Goal: Obtain resource: Download file/media

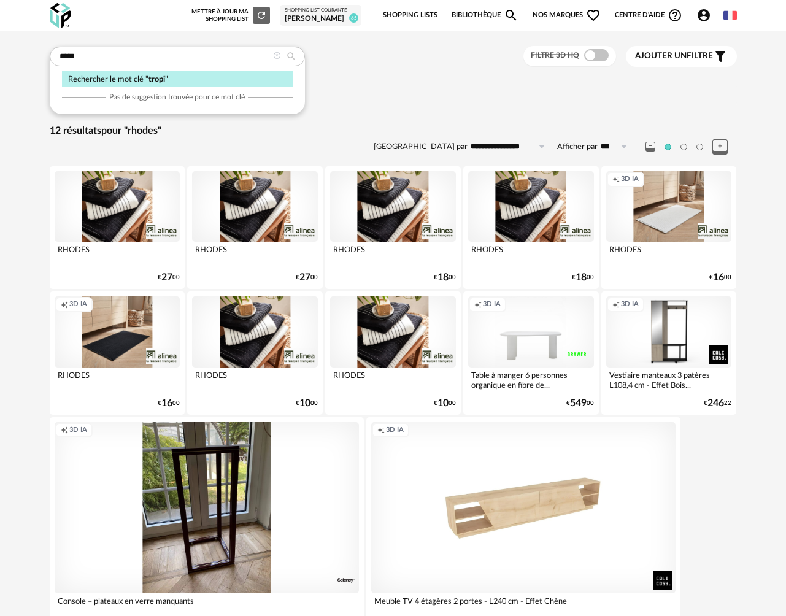
type input "*****"
type input "**********"
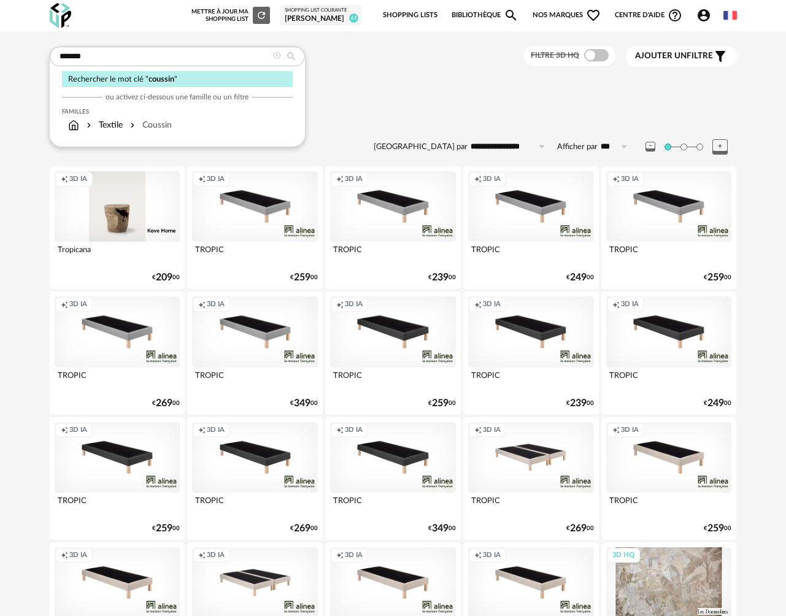
type input "*******"
type input "**********"
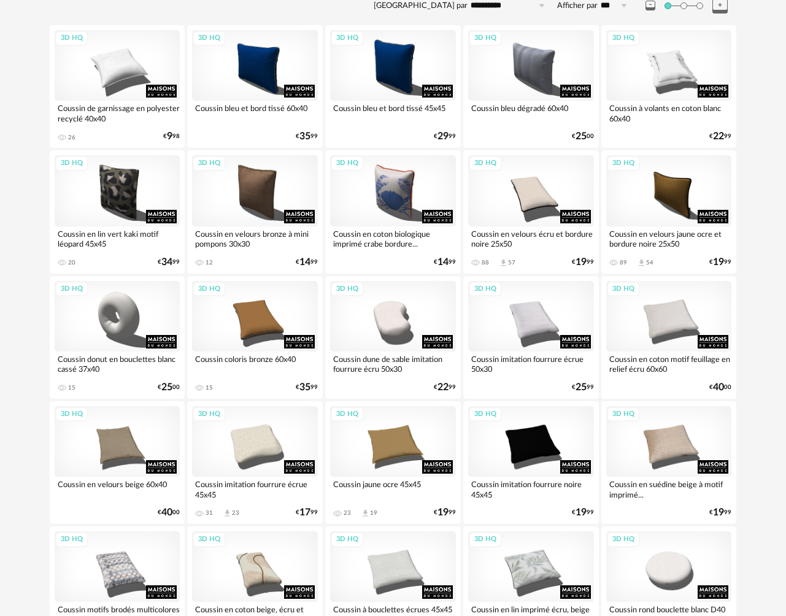
scroll to position [155, 0]
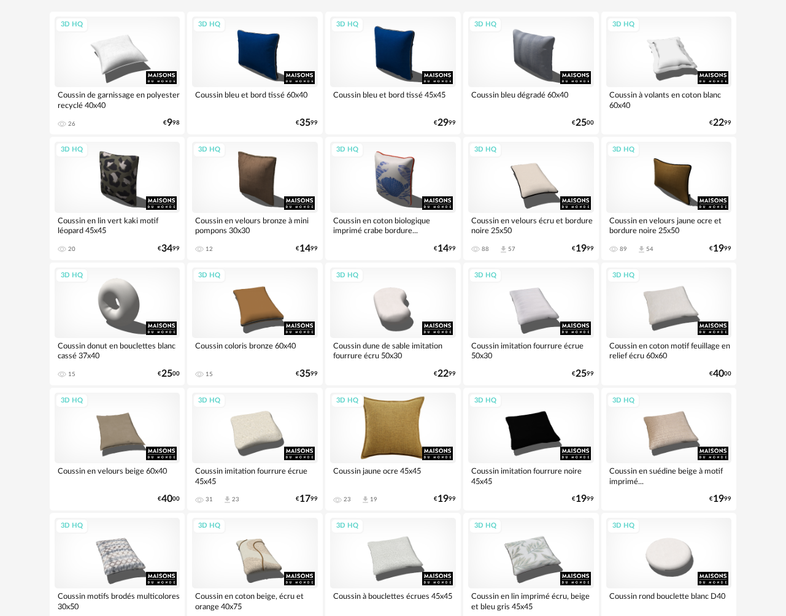
click at [410, 414] on div "3D HQ" at bounding box center [393, 428] width 126 height 71
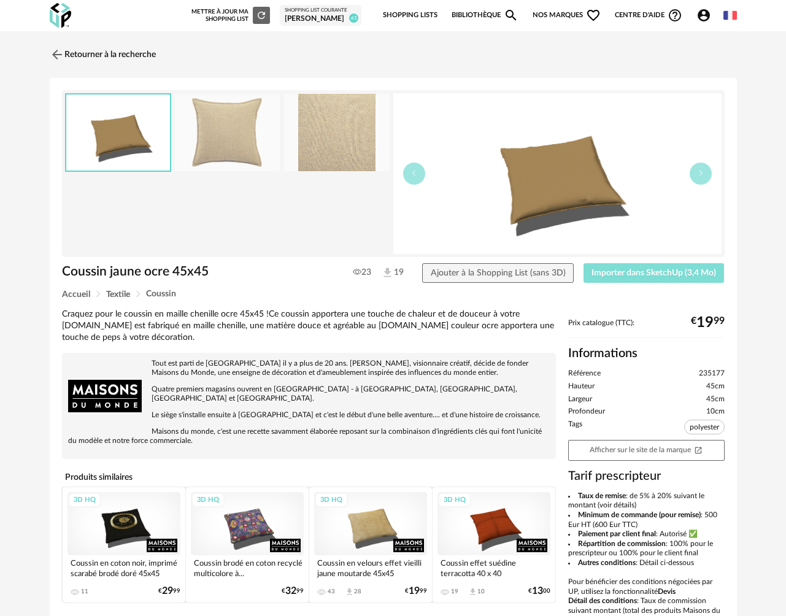
click at [614, 279] on button "Importer dans SketchUp (3,4 Mo)" at bounding box center [654, 273] width 141 height 20
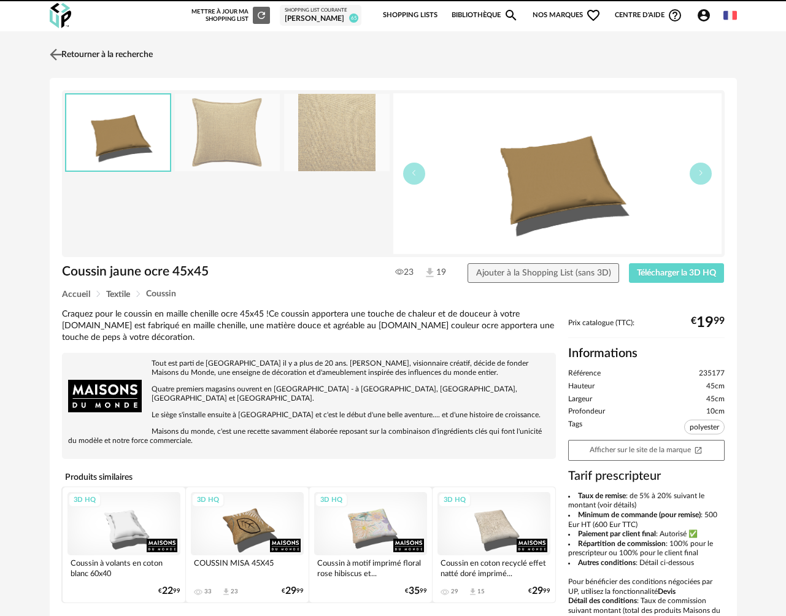
click at [80, 60] on link "Retourner à la recherche" at bounding box center [100, 54] width 106 height 27
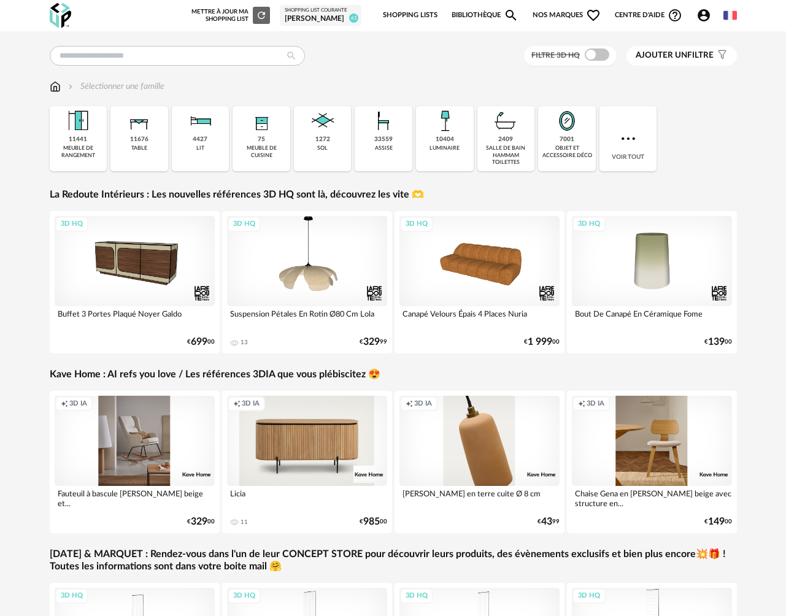
click at [314, 16] on div "[PERSON_NAME]" at bounding box center [321, 19] width 72 height 10
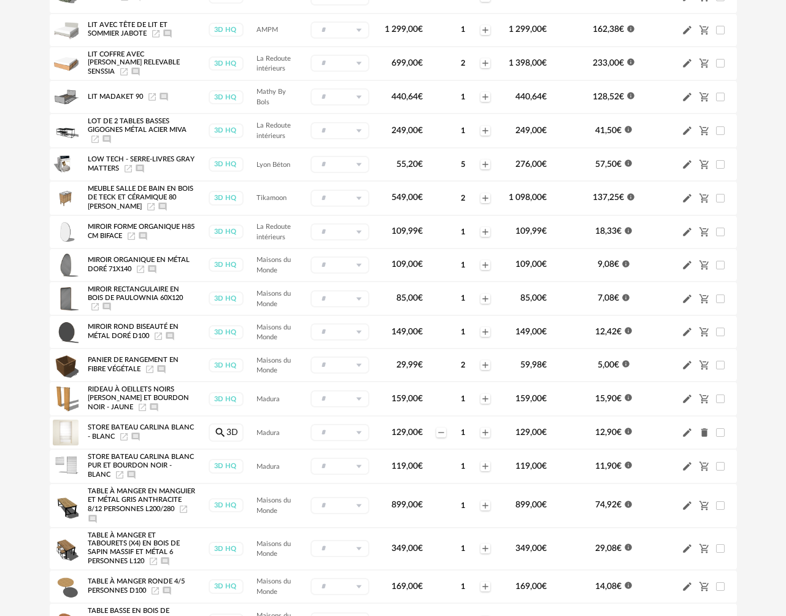
scroll to position [866, 0]
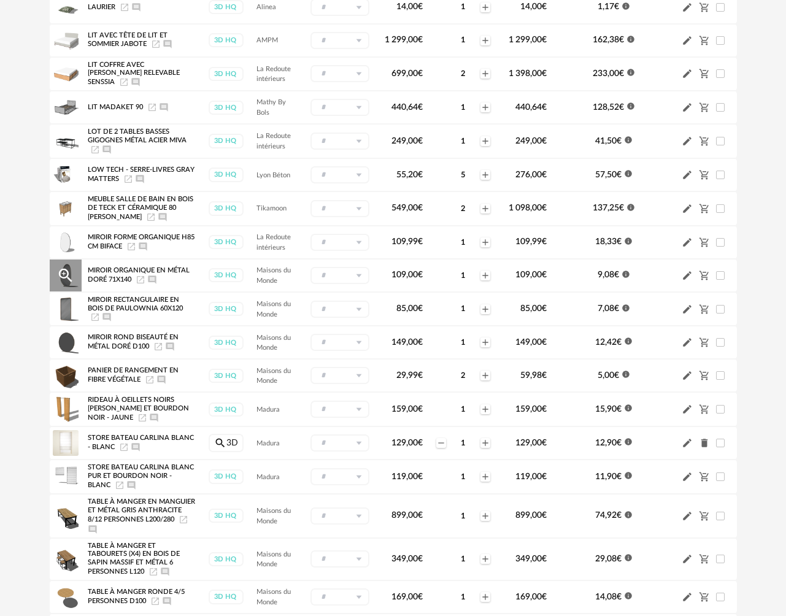
click at [140, 285] on icon "Launch icon" at bounding box center [141, 280] width 10 height 10
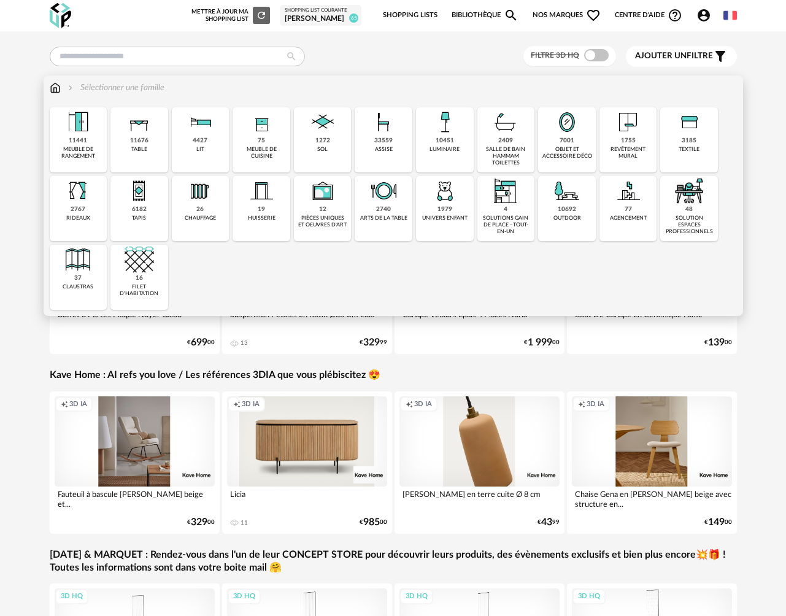
click at [458, 149] on div "luminaire" at bounding box center [445, 149] width 30 height 7
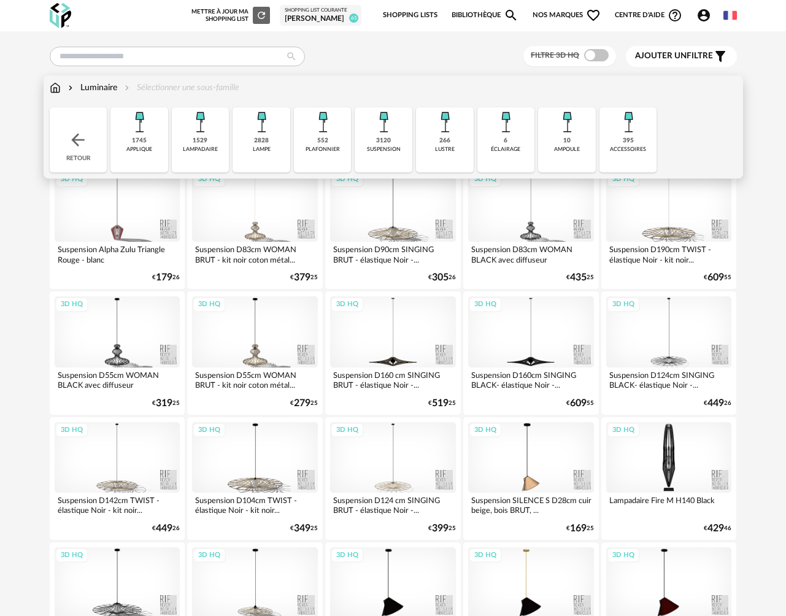
click at [389, 157] on div "3120 suspension" at bounding box center [384, 139] width 58 height 65
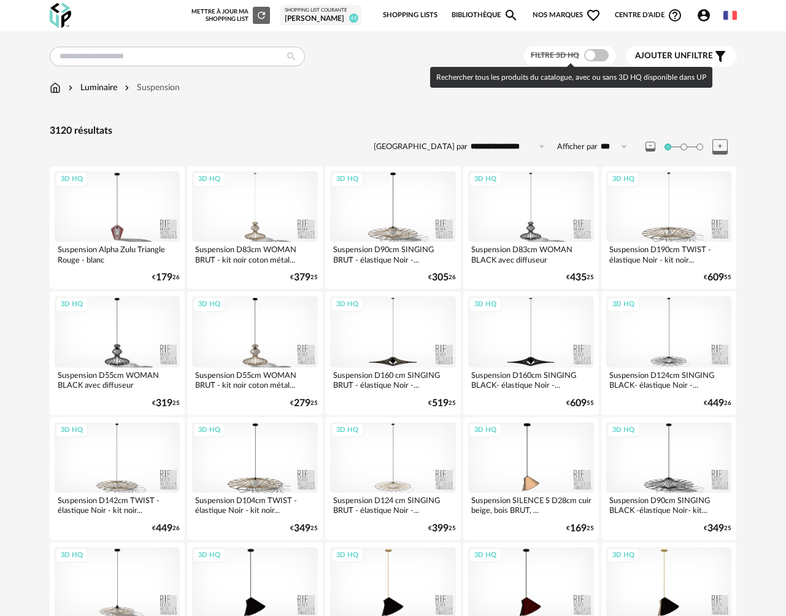
click at [605, 53] on span at bounding box center [596, 55] width 25 height 12
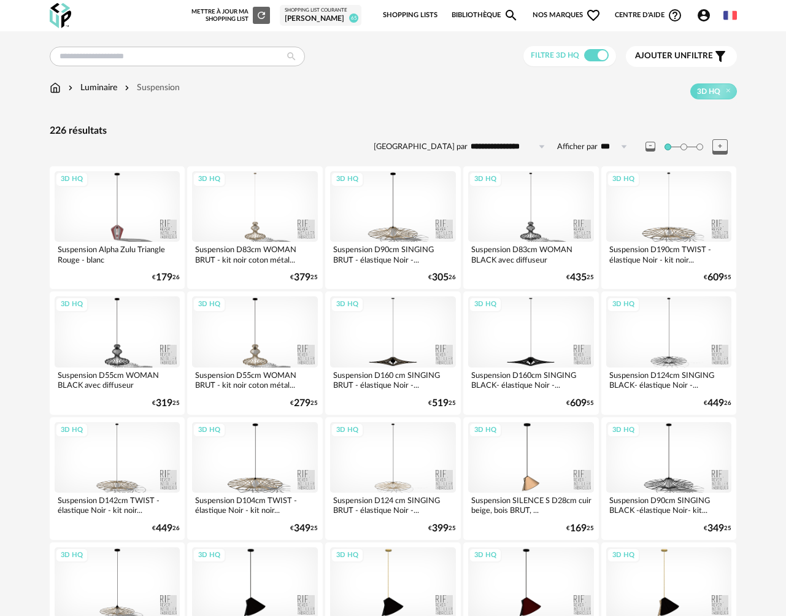
click at [502, 146] on input "**********" at bounding box center [510, 147] width 85 height 20
click at [498, 198] on span "Prix croissant" at bounding box center [510, 200] width 59 height 10
type input "**********"
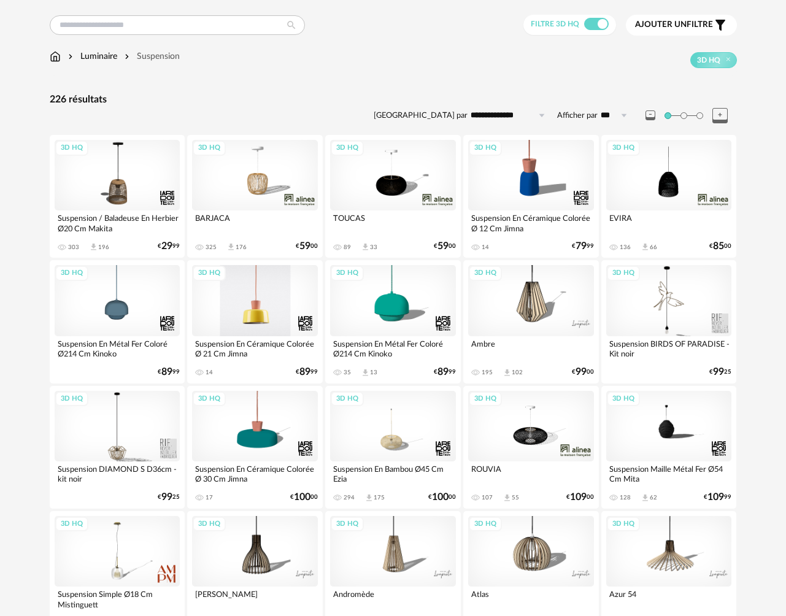
scroll to position [36, 0]
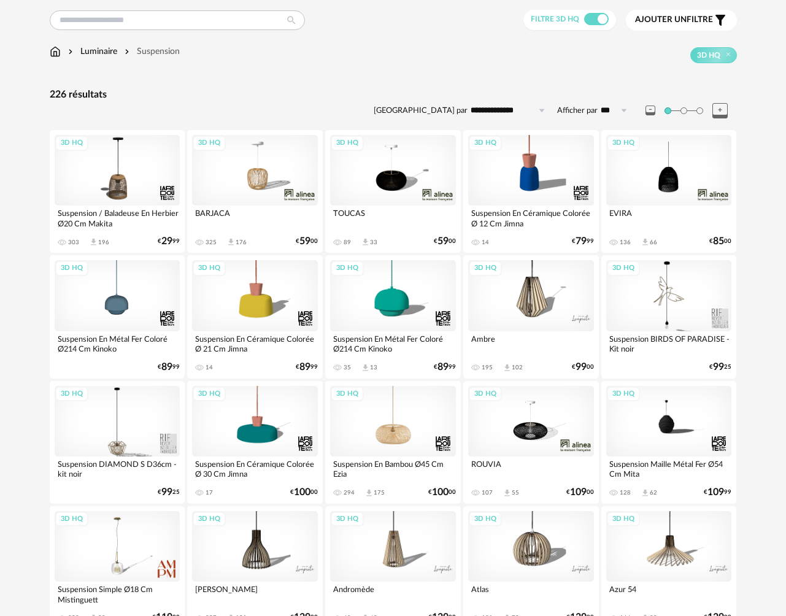
click at [396, 433] on div "3D HQ" at bounding box center [393, 421] width 126 height 71
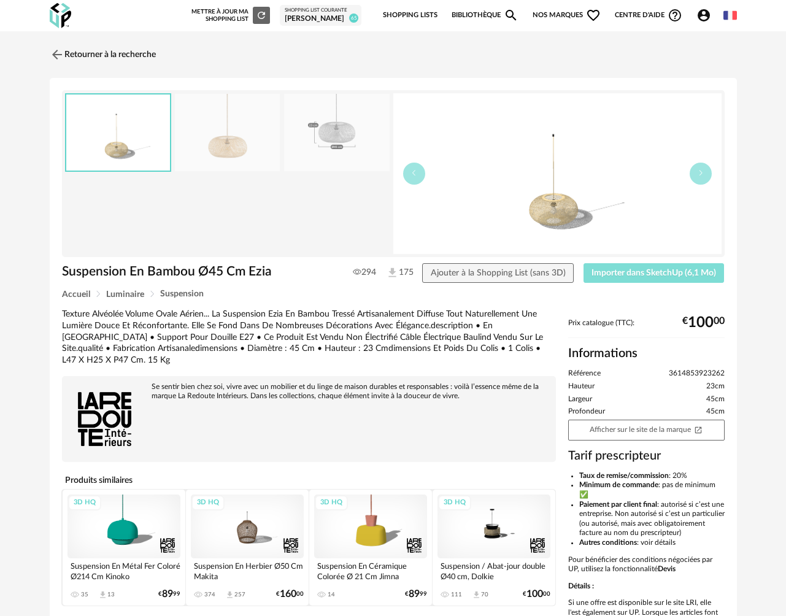
click at [606, 273] on span "Importer dans SketchUp (6,1 Mo)" at bounding box center [654, 273] width 125 height 9
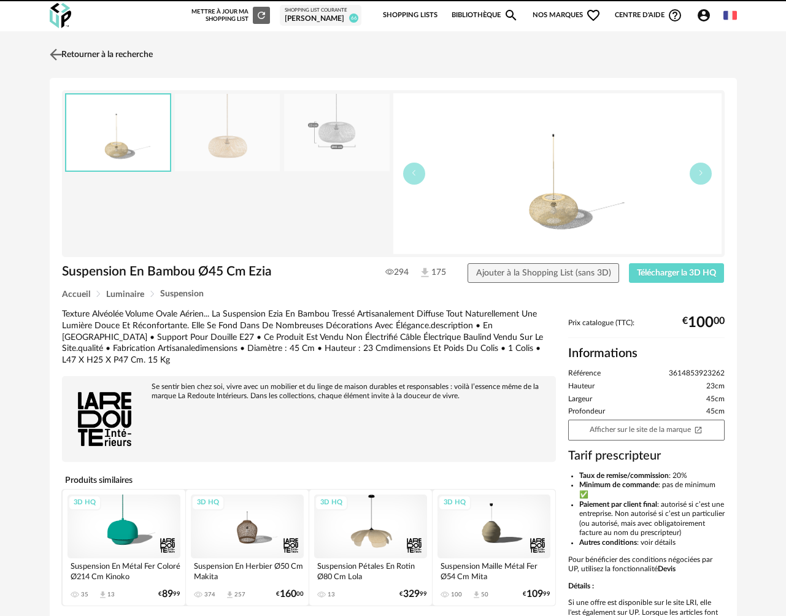
click at [108, 58] on link "Retourner à la recherche" at bounding box center [100, 54] width 106 height 27
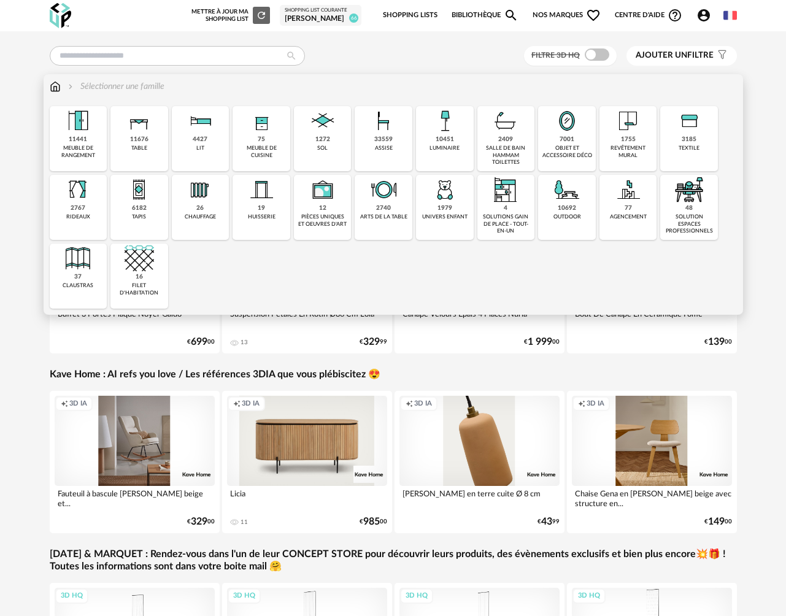
click at [453, 149] on div "luminaire" at bounding box center [445, 148] width 30 height 7
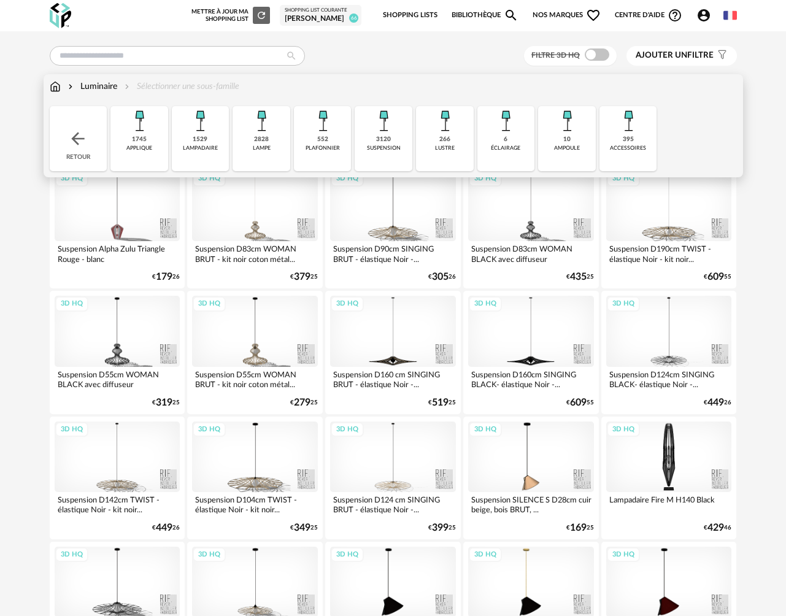
click at [329, 133] on img at bounding box center [322, 120] width 29 height 29
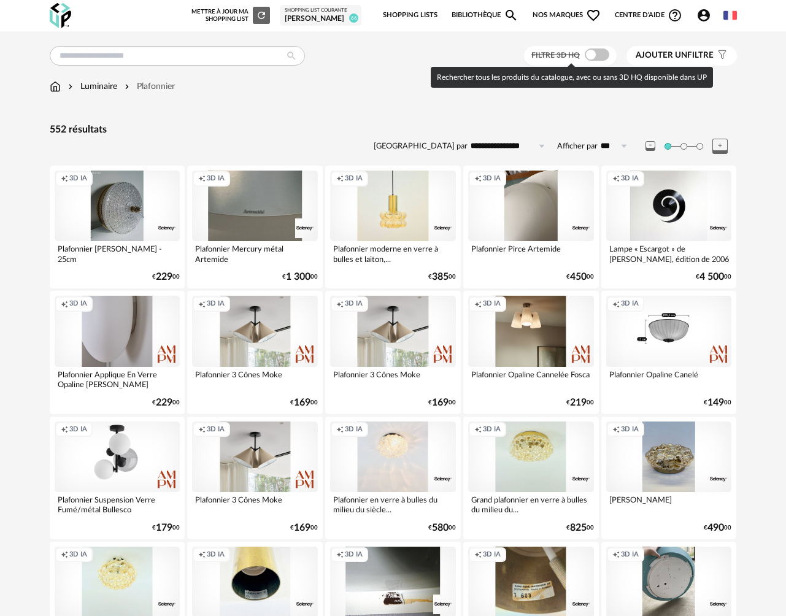
click at [597, 55] on span at bounding box center [597, 54] width 25 height 12
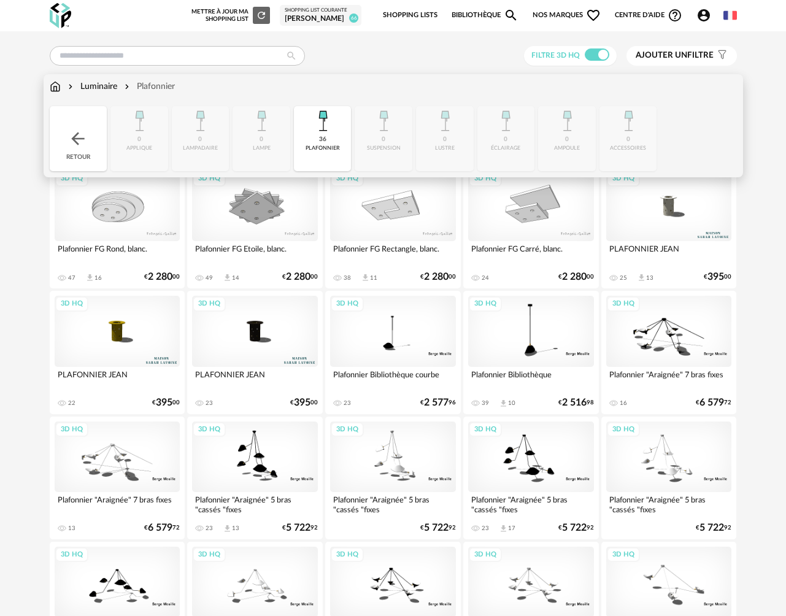
click at [103, 90] on div "Luminaire" at bounding box center [92, 86] width 52 height 12
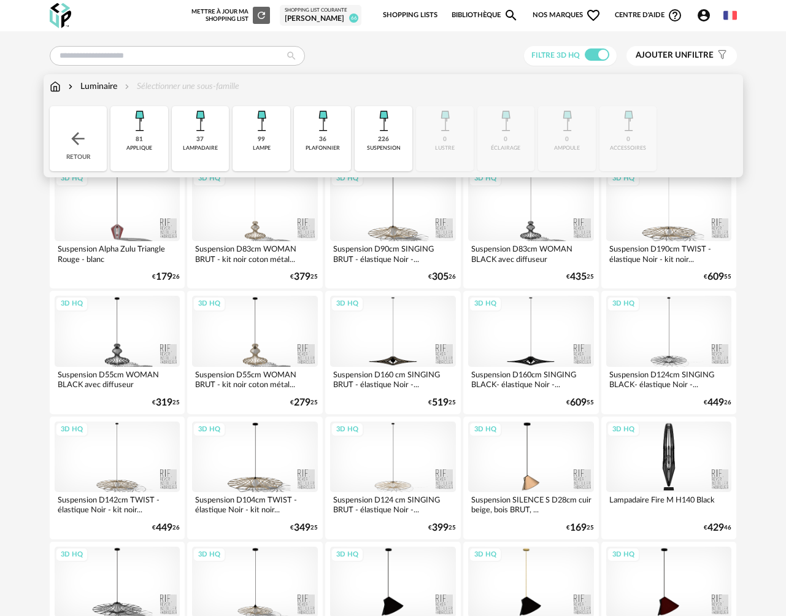
click at [389, 142] on div "226" at bounding box center [383, 140] width 11 height 8
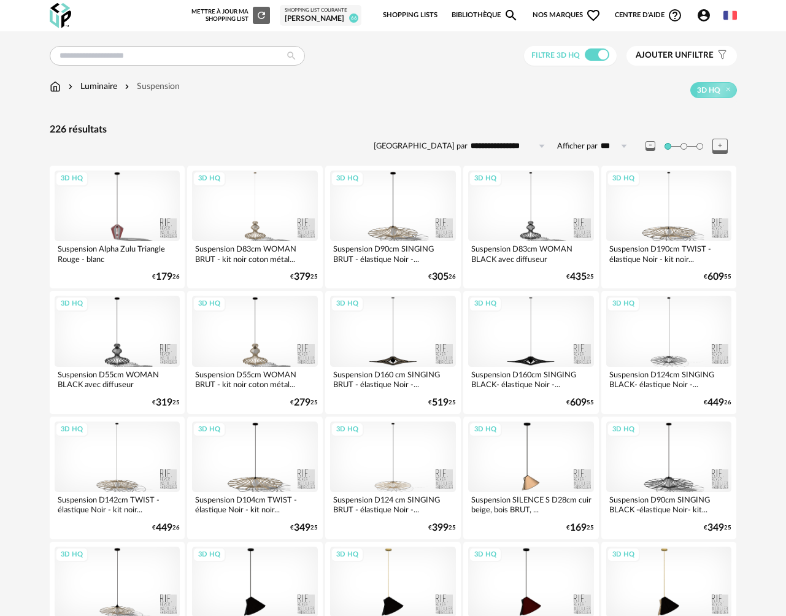
click at [498, 150] on input "**********" at bounding box center [510, 146] width 85 height 20
click at [503, 202] on span "Prix croissant" at bounding box center [510, 200] width 59 height 10
type input "**********"
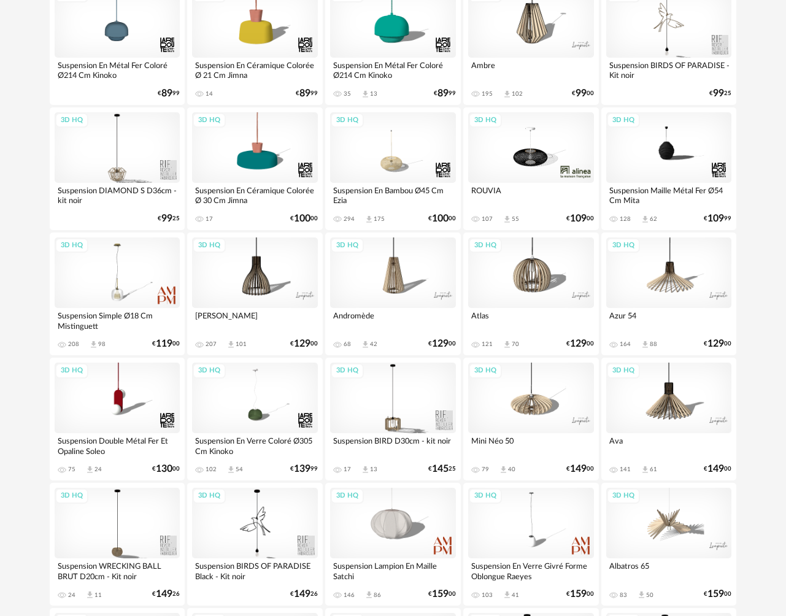
scroll to position [304, 0]
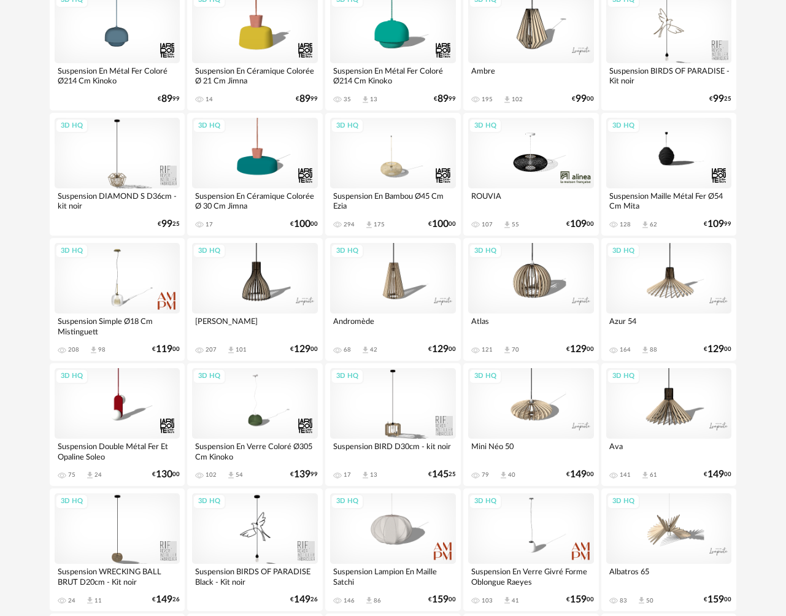
click at [530, 169] on div "3D HQ" at bounding box center [531, 153] width 126 height 71
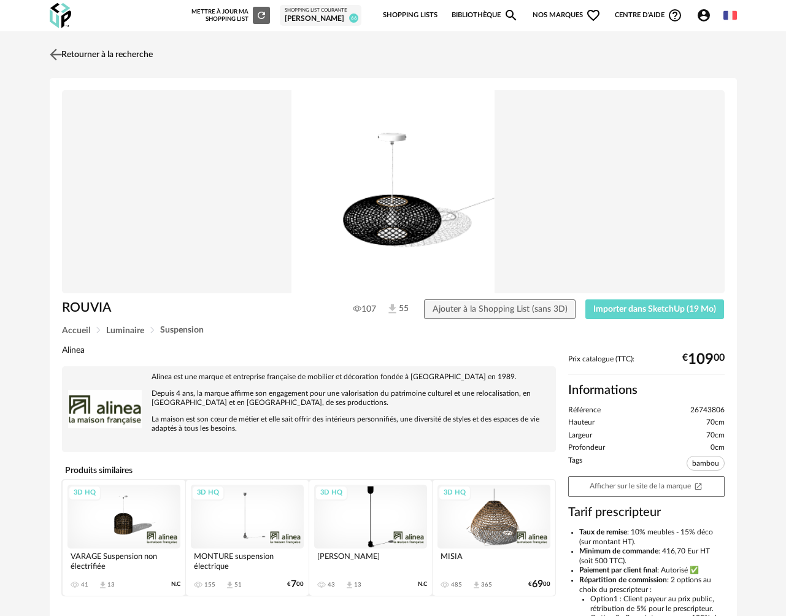
click at [59, 54] on img at bounding box center [56, 54] width 18 height 18
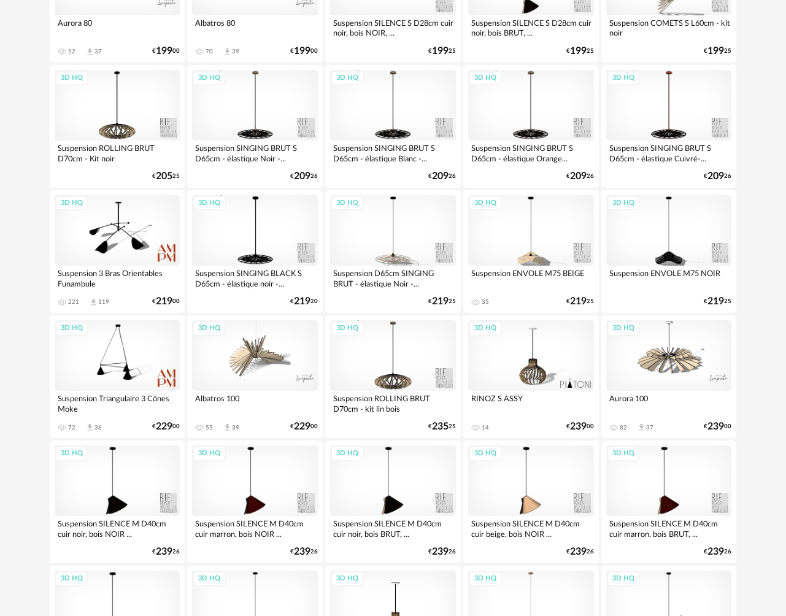
scroll to position [1765, 0]
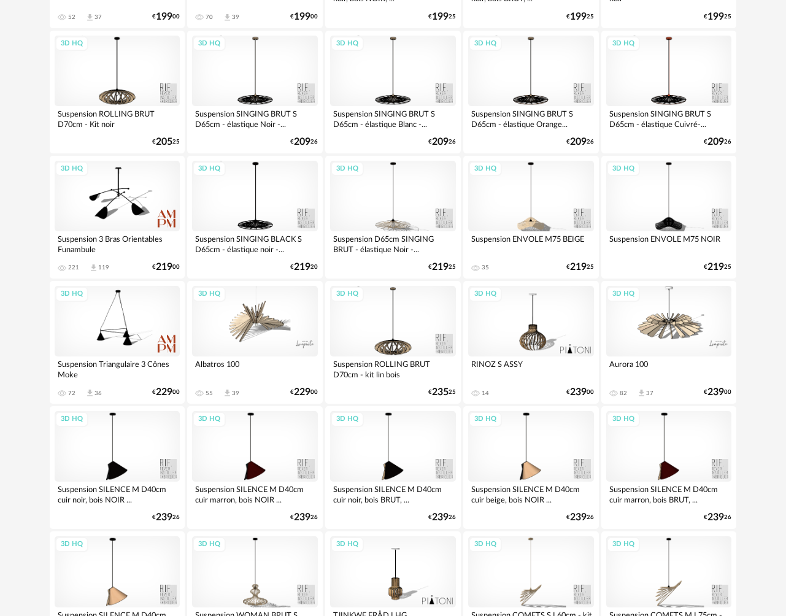
click at [683, 322] on div "3D HQ" at bounding box center [669, 321] width 126 height 71
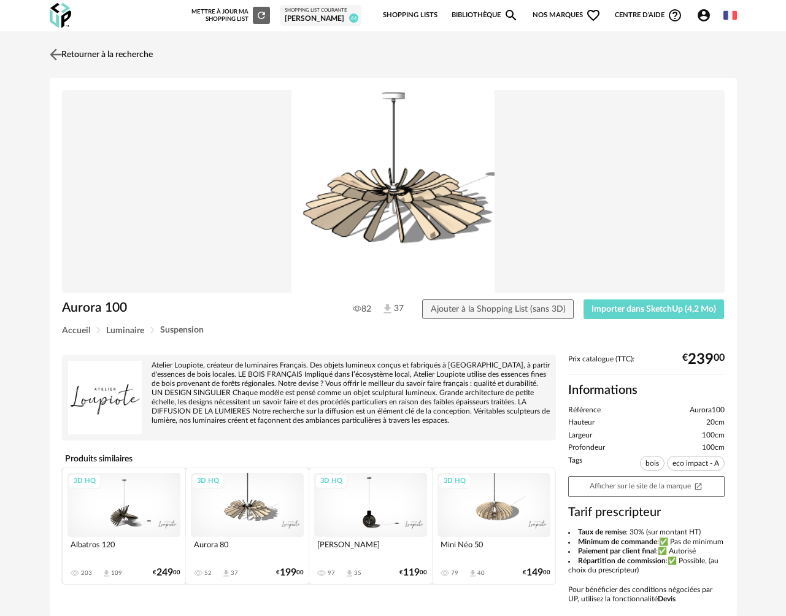
click at [56, 56] on img at bounding box center [56, 54] width 18 height 18
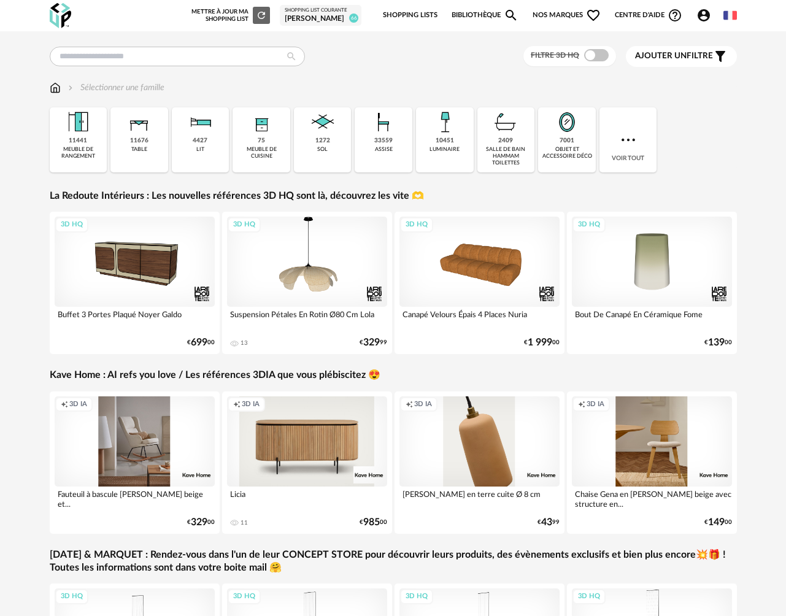
click at [308, 12] on div "Shopping List courante" at bounding box center [321, 10] width 72 height 6
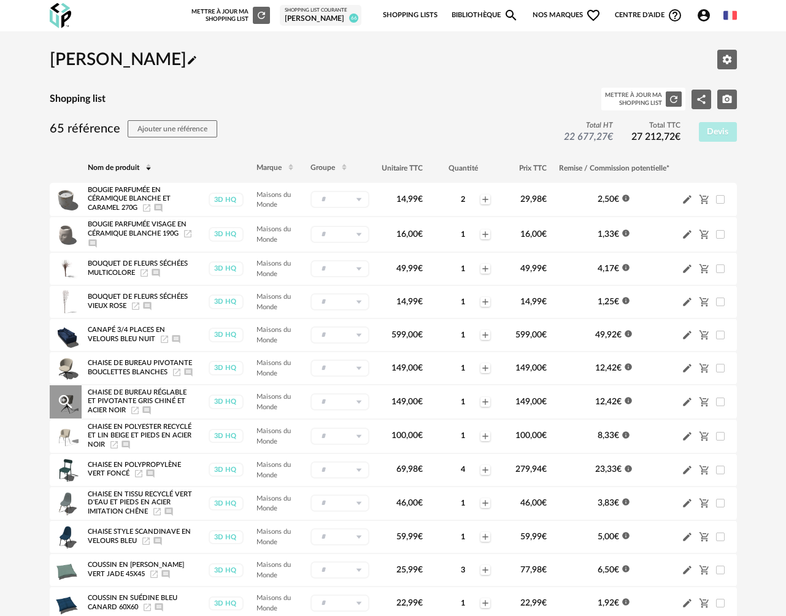
click at [137, 416] on icon "Launch icon" at bounding box center [135, 411] width 10 height 10
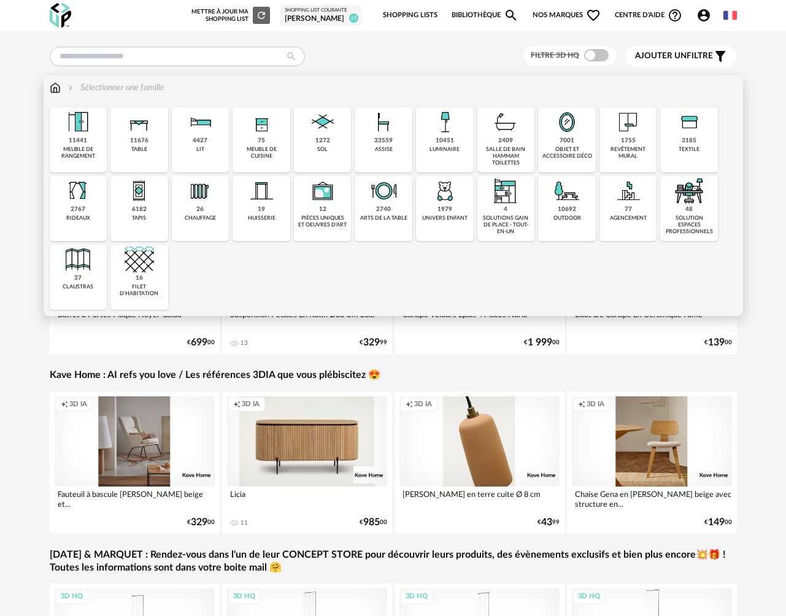
click at [562, 142] on div "7001" at bounding box center [567, 141] width 15 height 8
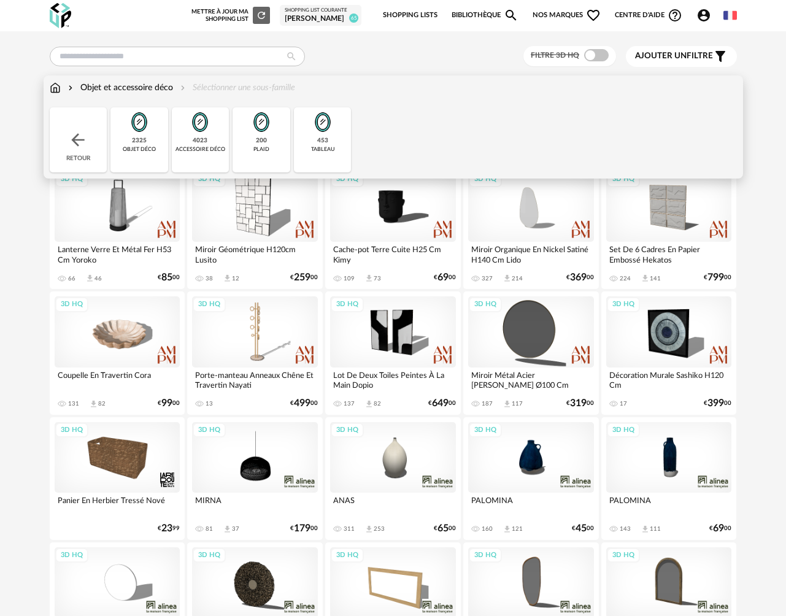
click at [323, 139] on div "453" at bounding box center [322, 141] width 11 height 8
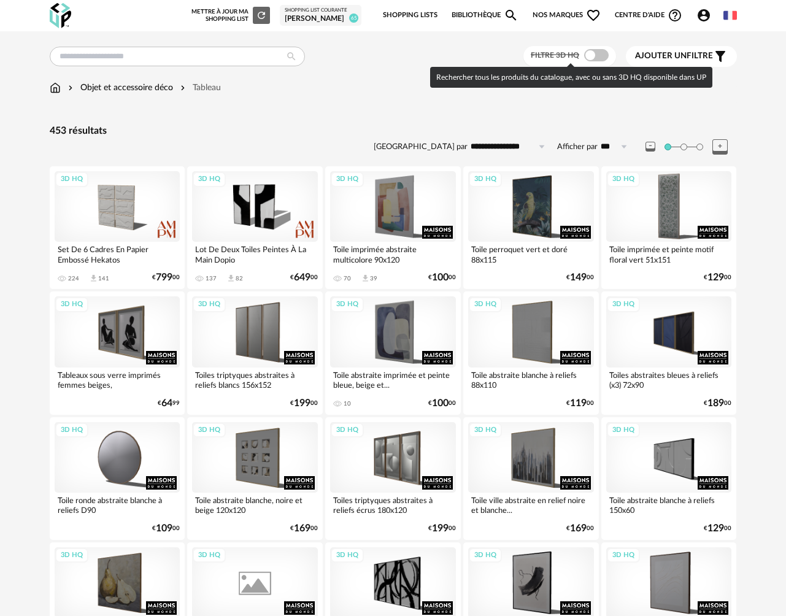
click at [595, 51] on span at bounding box center [596, 55] width 25 height 12
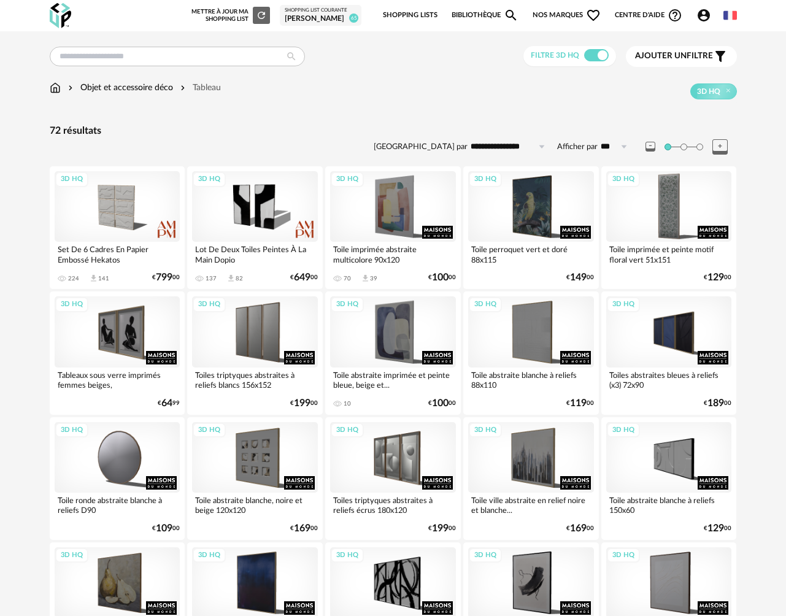
click at [479, 149] on input "**********" at bounding box center [510, 147] width 85 height 20
click at [490, 198] on span "Prix croissant" at bounding box center [510, 200] width 59 height 10
type input "**********"
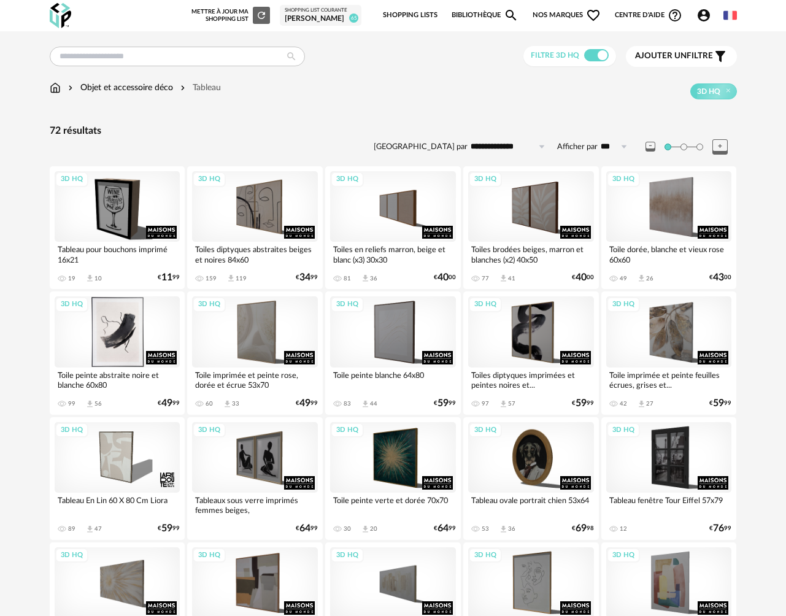
click at [99, 332] on div "3D HQ" at bounding box center [118, 331] width 126 height 71
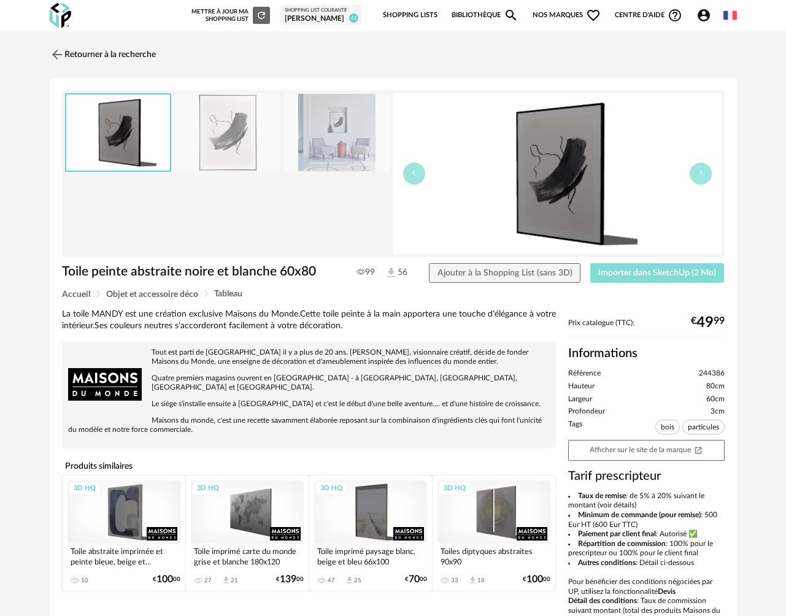
click at [628, 274] on span "Importer dans SketchUp (2 Mo)" at bounding box center [657, 273] width 118 height 9
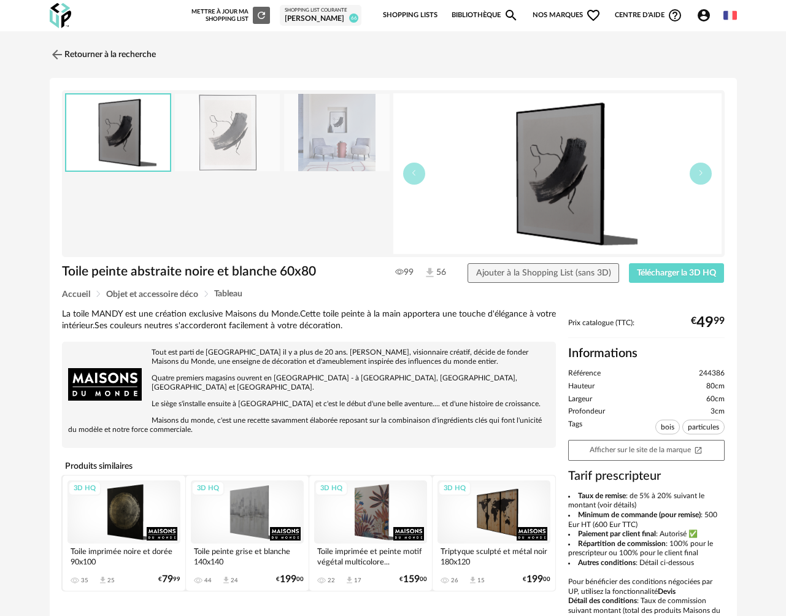
click at [309, 22] on div "[PERSON_NAME]" at bounding box center [321, 19] width 72 height 10
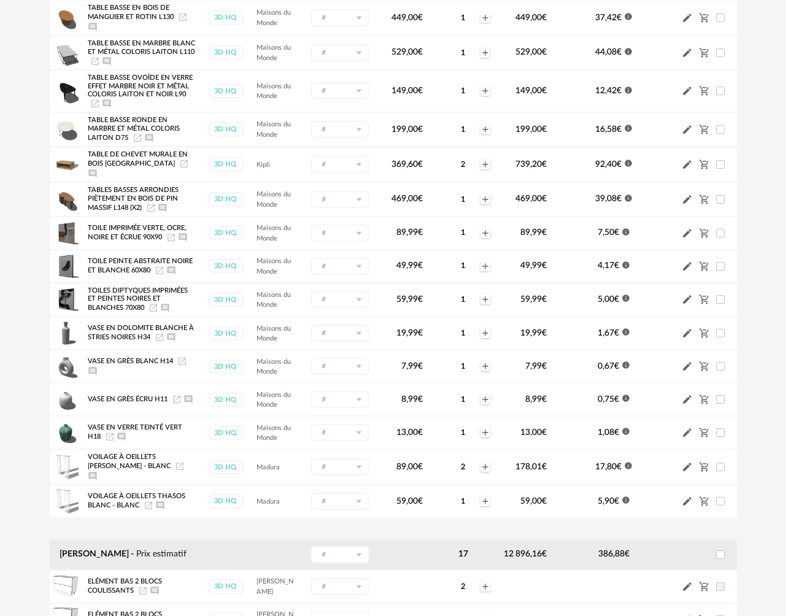
scroll to position [1479, 0]
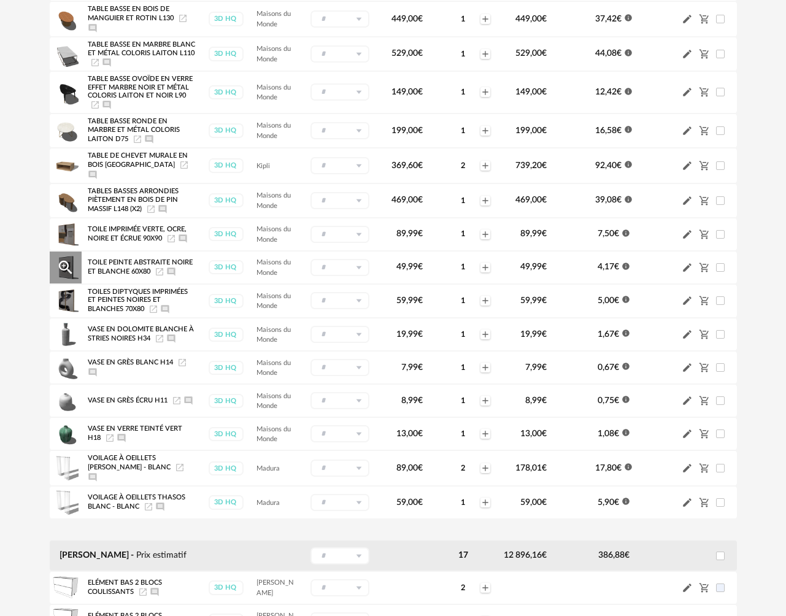
click at [160, 277] on icon "Launch icon" at bounding box center [160, 272] width 10 height 10
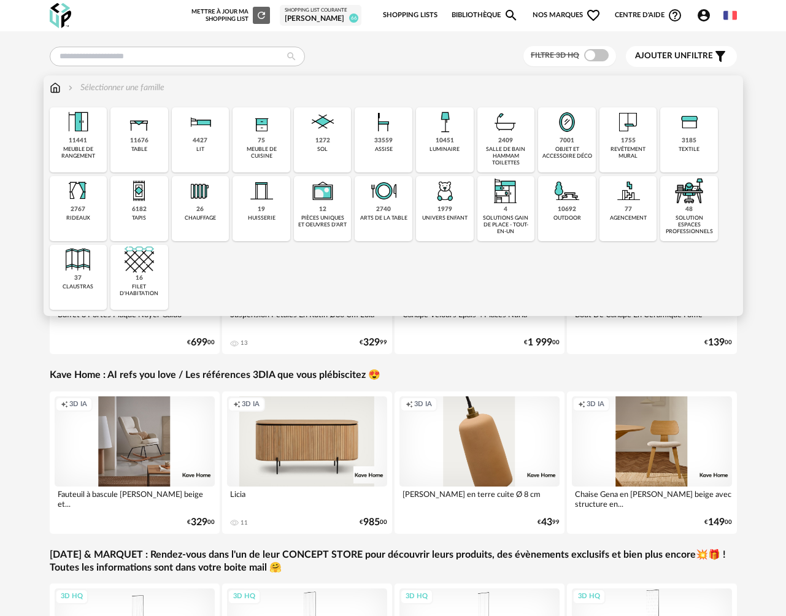
click at [436, 143] on div "10451" at bounding box center [445, 141] width 18 height 8
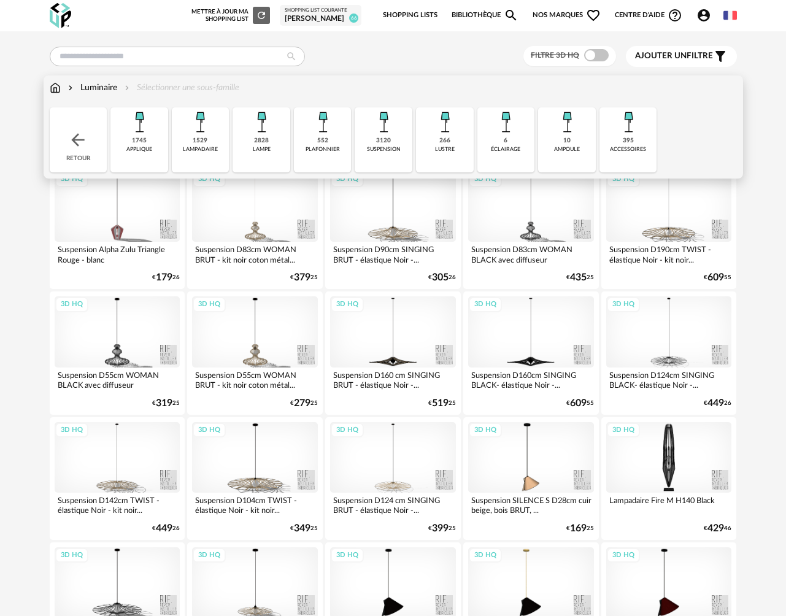
click at [271, 146] on div "2828 lampe" at bounding box center [262, 139] width 58 height 65
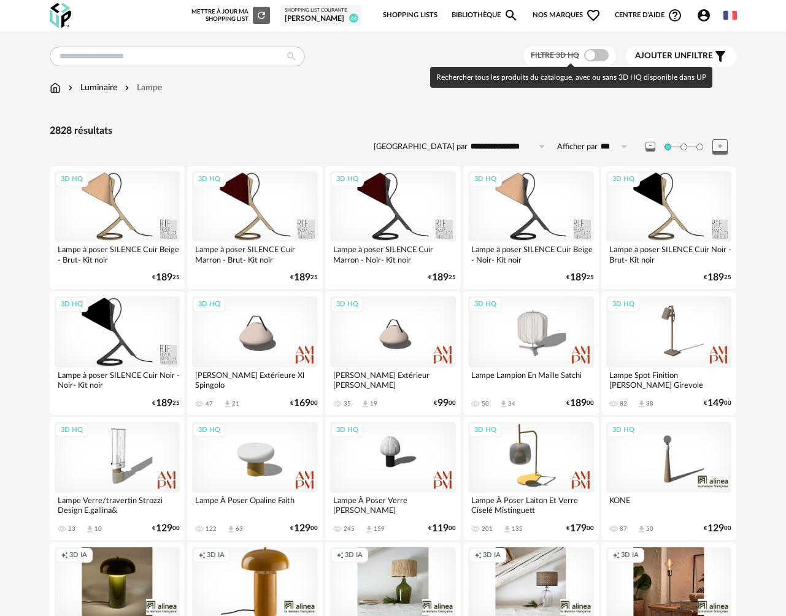
click at [598, 55] on span at bounding box center [596, 55] width 25 height 12
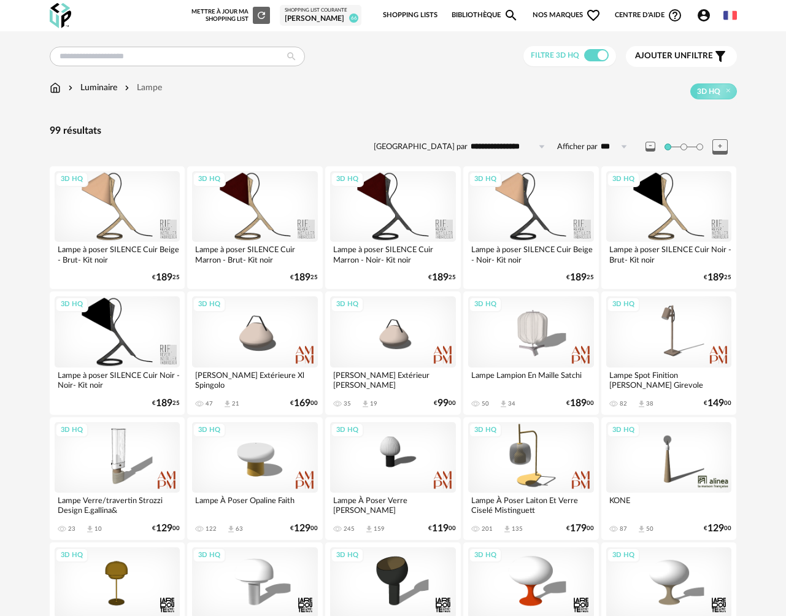
click at [502, 144] on input "**********" at bounding box center [510, 147] width 85 height 20
click at [504, 199] on span "Prix croissant" at bounding box center [510, 200] width 59 height 10
type input "**********"
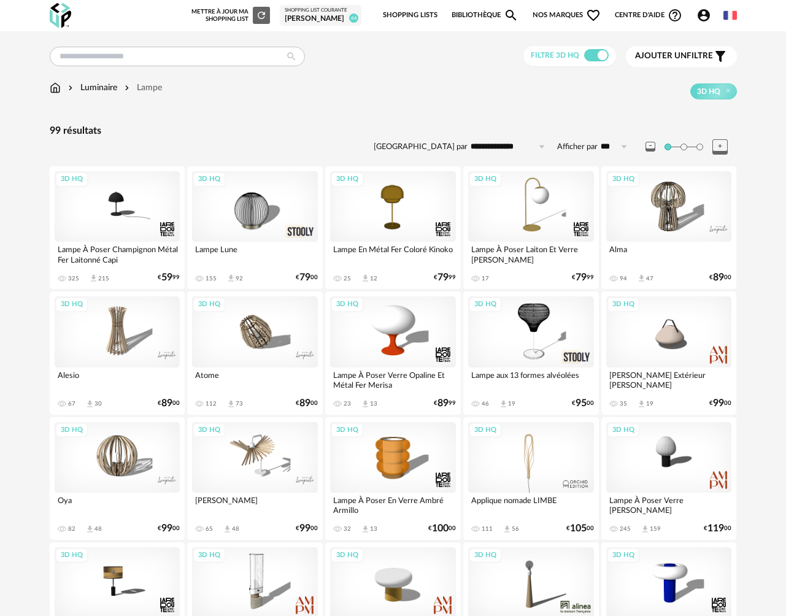
click at [311, 14] on div "[PERSON_NAME]" at bounding box center [321, 19] width 72 height 10
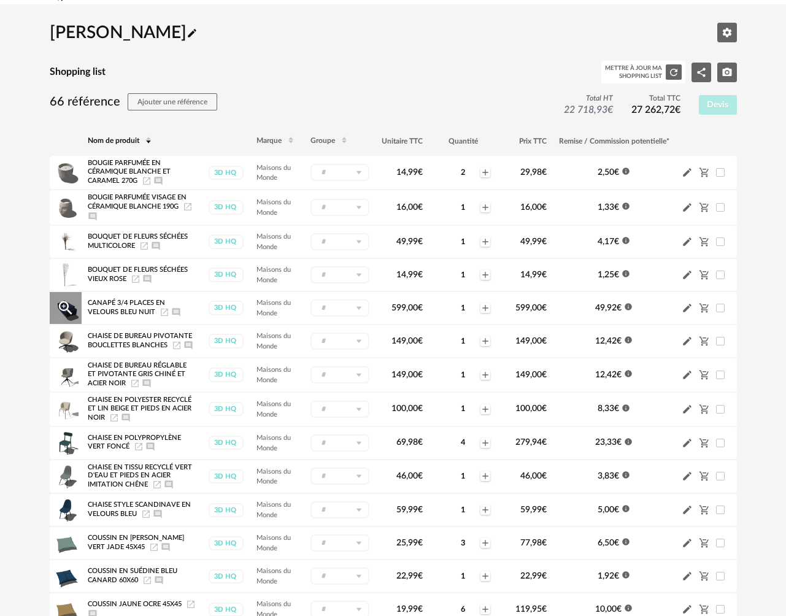
scroll to position [30, 0]
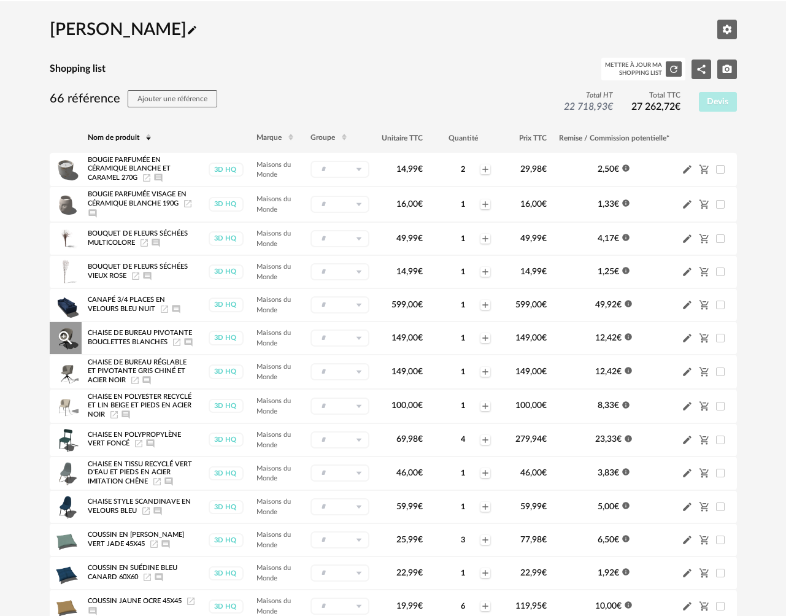
click at [178, 342] on icon "Launch icon" at bounding box center [177, 343] width 10 height 10
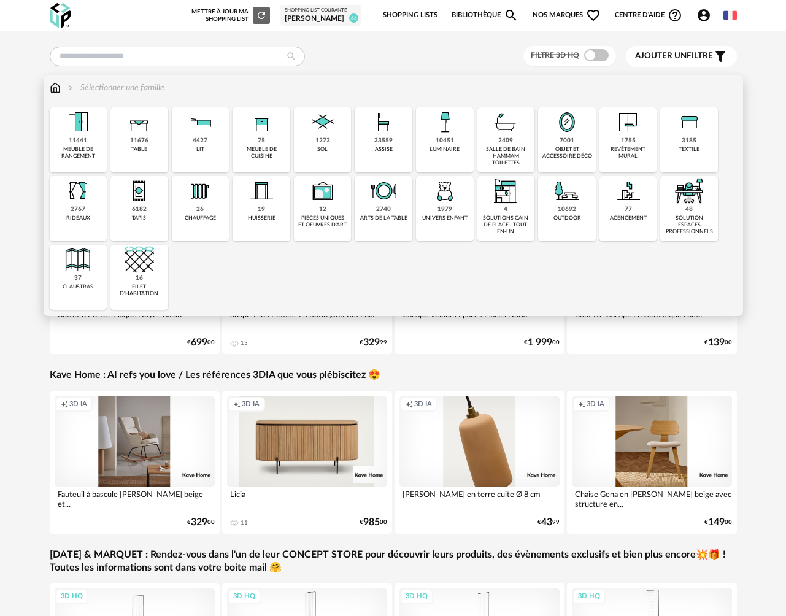
click at [558, 153] on div "objet et accessoire déco" at bounding box center [567, 153] width 50 height 14
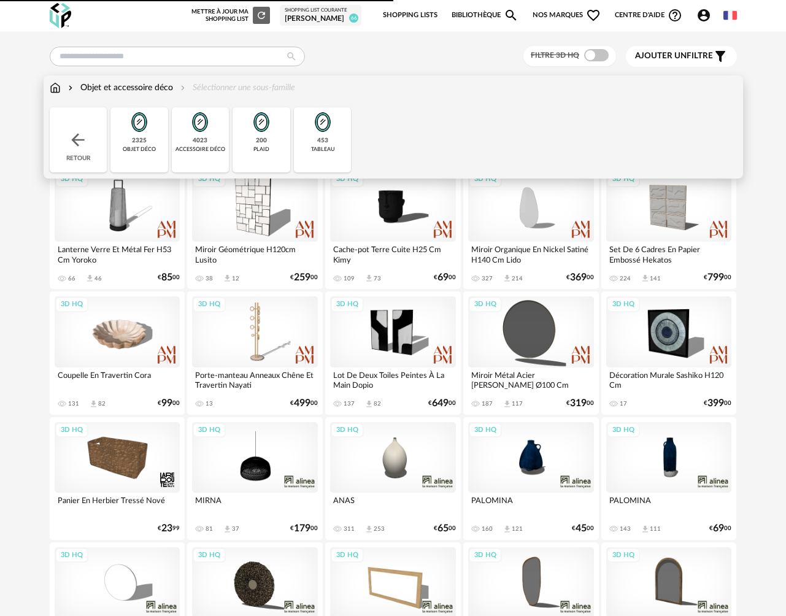
click at [312, 142] on div "453 tableau" at bounding box center [323, 139] width 58 height 65
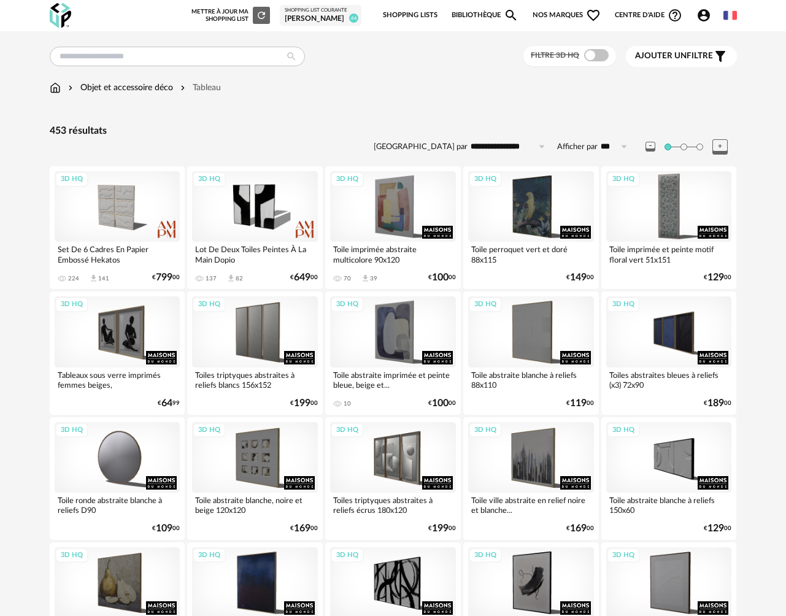
click at [511, 147] on input "**********" at bounding box center [510, 147] width 85 height 20
click at [513, 197] on span "Prix croissant" at bounding box center [510, 200] width 59 height 10
type input "**********"
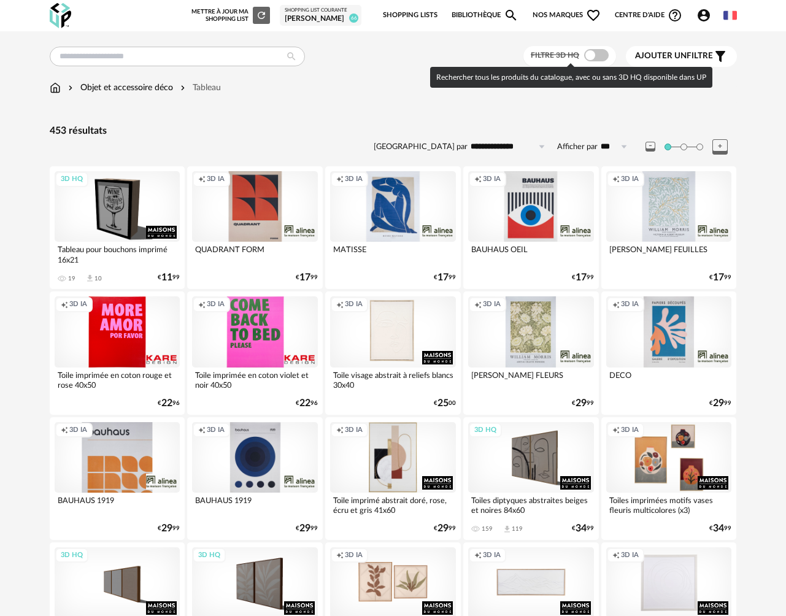
click at [597, 57] on span at bounding box center [596, 55] width 25 height 12
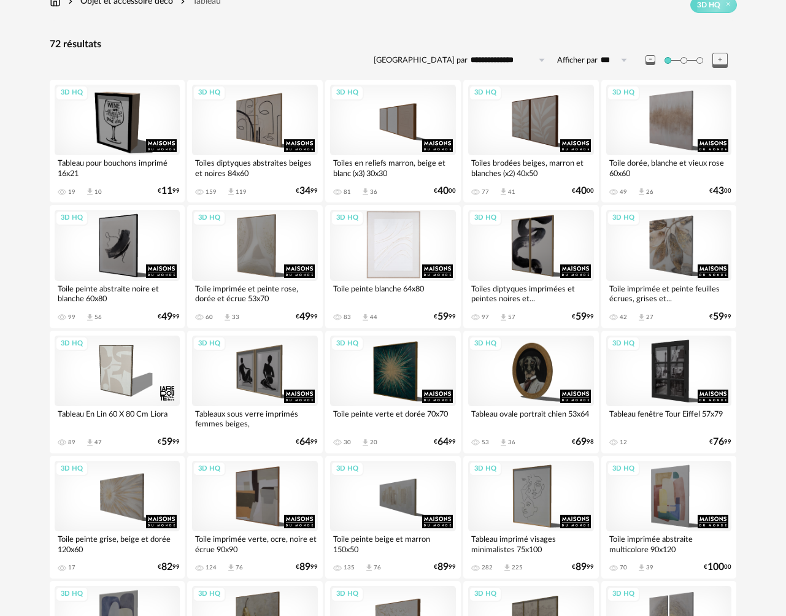
scroll to position [86, 0]
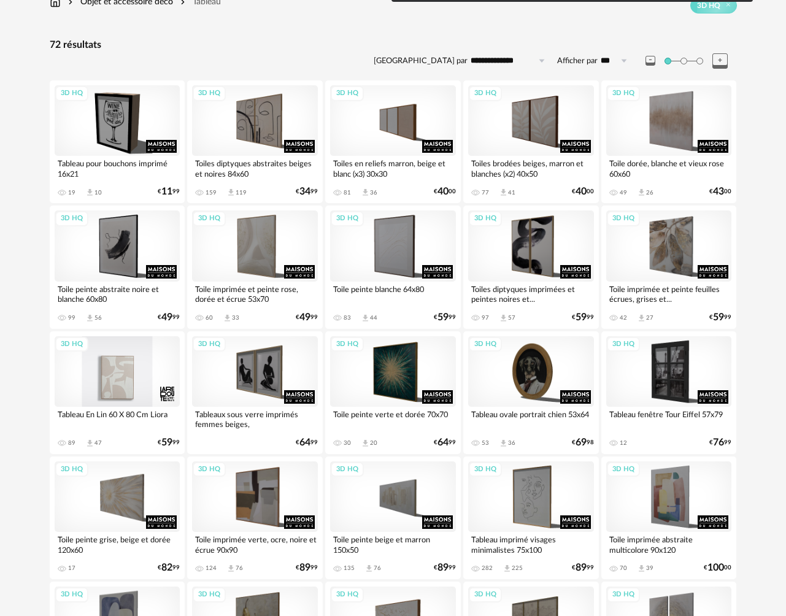
click at [115, 376] on div "3D HQ" at bounding box center [118, 371] width 126 height 71
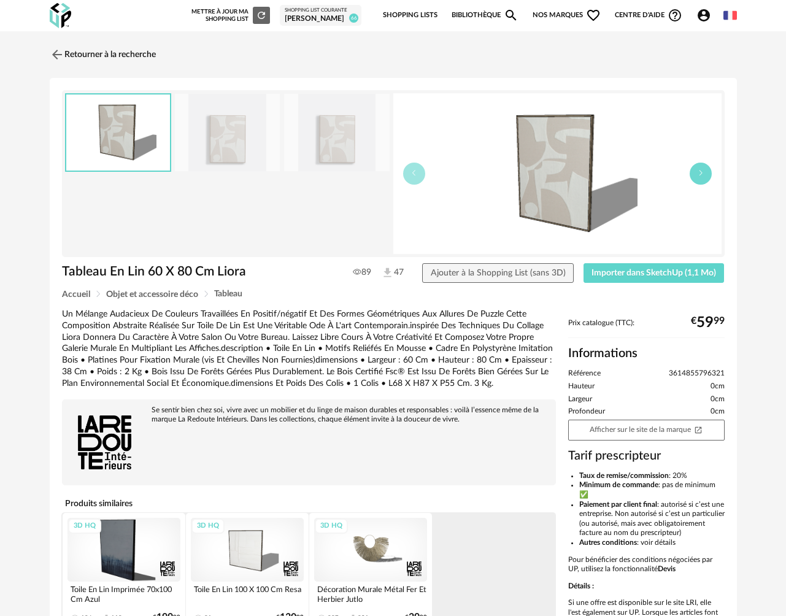
click at [705, 179] on button "button" at bounding box center [701, 174] width 22 height 22
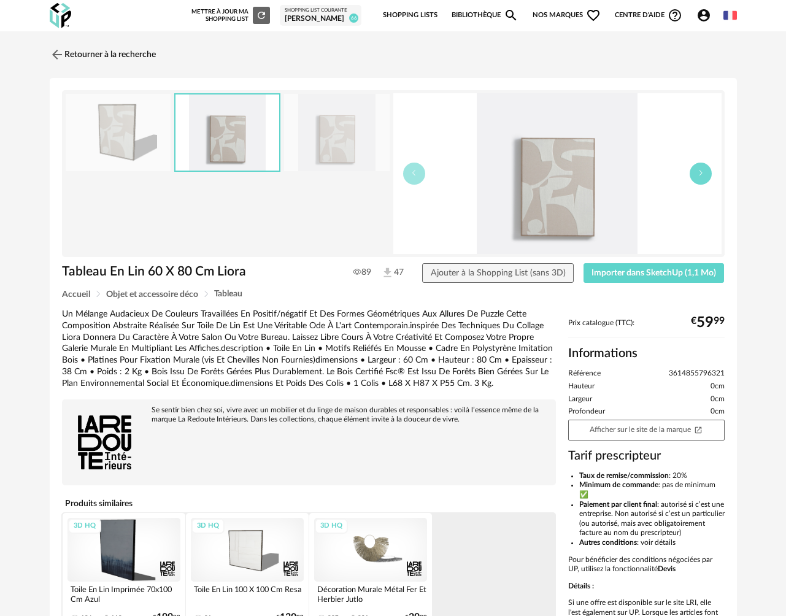
click at [702, 176] on icon "button" at bounding box center [700, 172] width 7 height 7
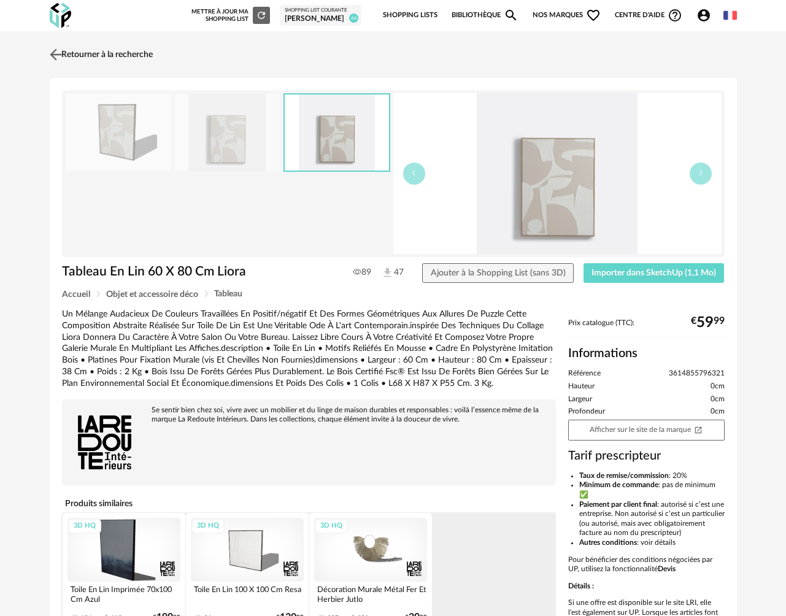
click at [66, 54] on link "Retourner à la recherche" at bounding box center [100, 54] width 106 height 27
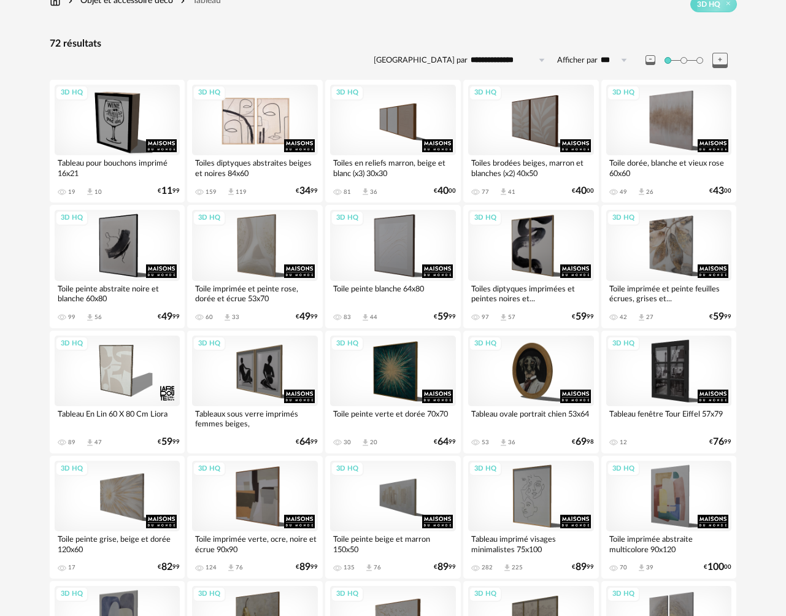
click at [264, 130] on div "3D HQ" at bounding box center [255, 120] width 126 height 71
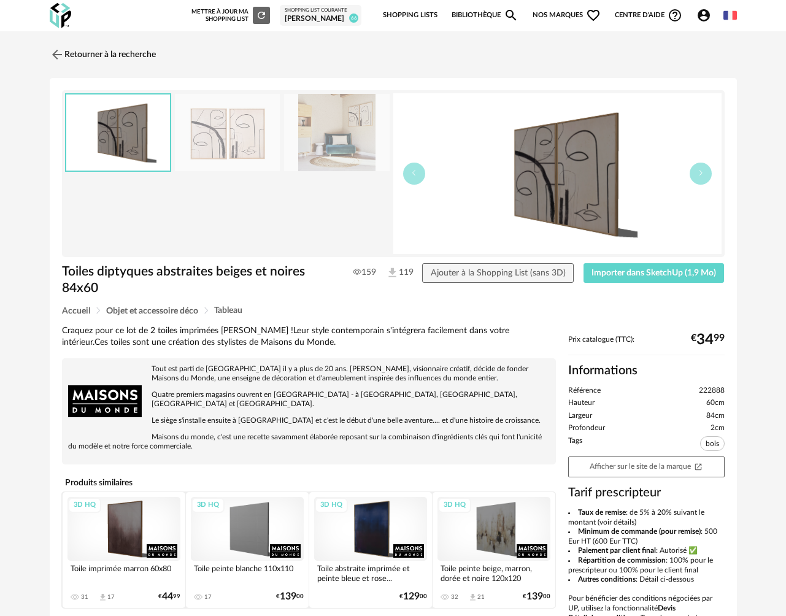
click at [329, 141] on img at bounding box center [337, 133] width 106 height 78
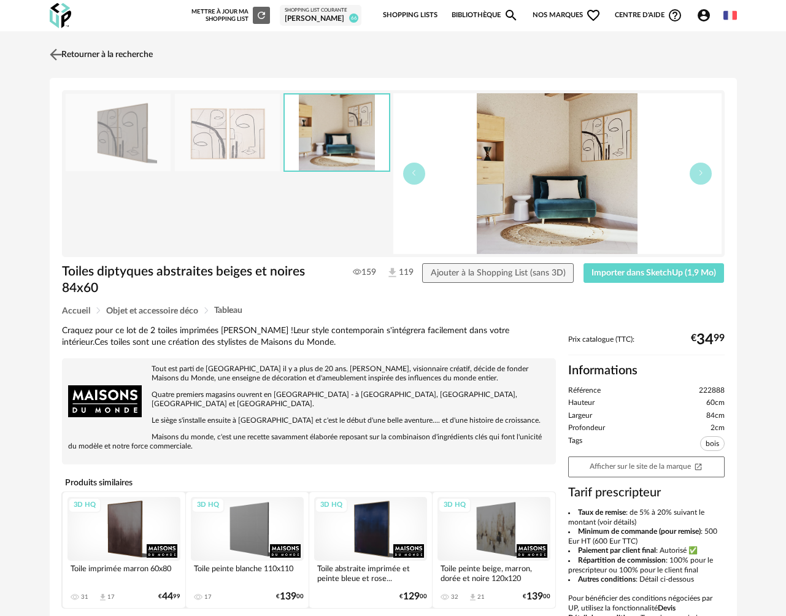
click at [63, 58] on img at bounding box center [56, 54] width 18 height 18
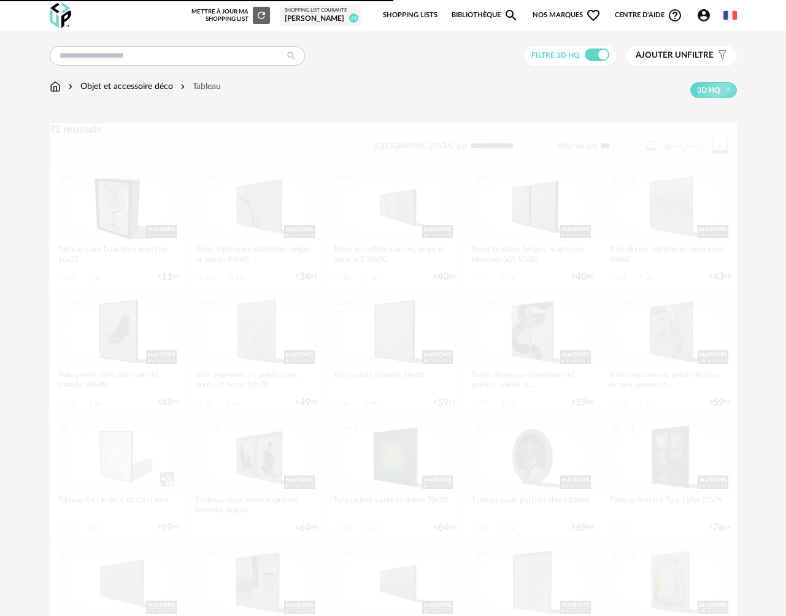
scroll to position [86, 0]
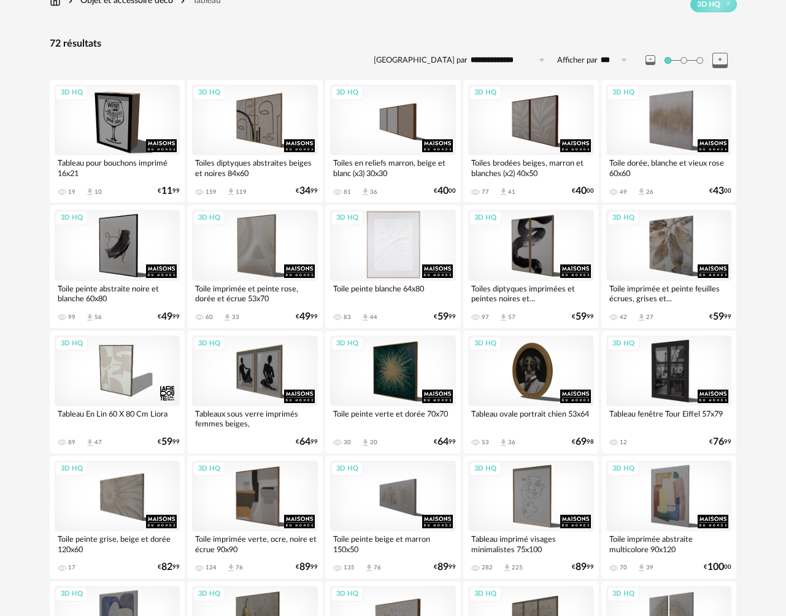
click at [385, 266] on div "3D HQ" at bounding box center [393, 245] width 126 height 71
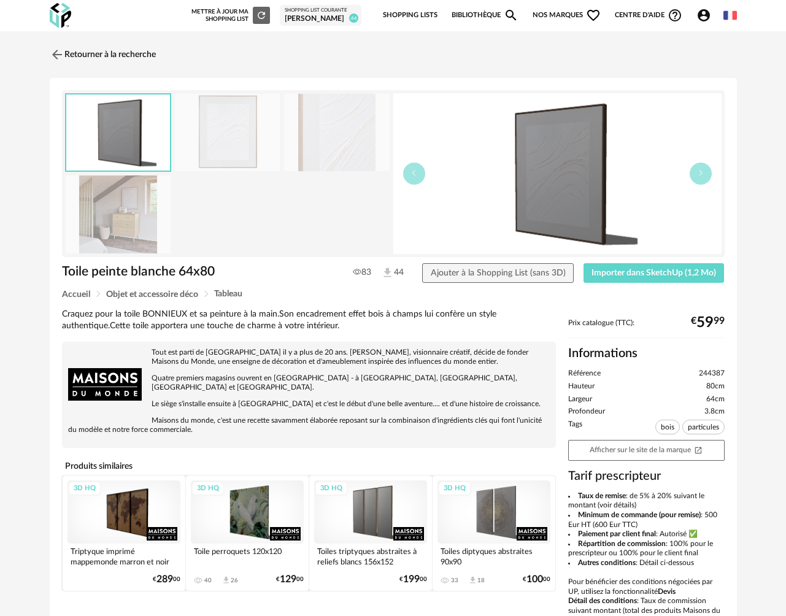
click at [128, 227] on img at bounding box center [119, 215] width 106 height 78
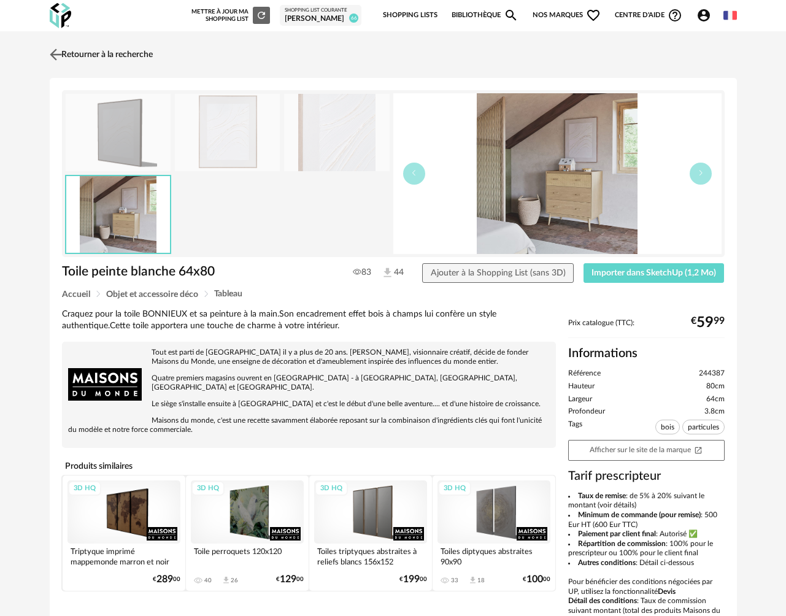
click at [56, 50] on img at bounding box center [56, 54] width 18 height 18
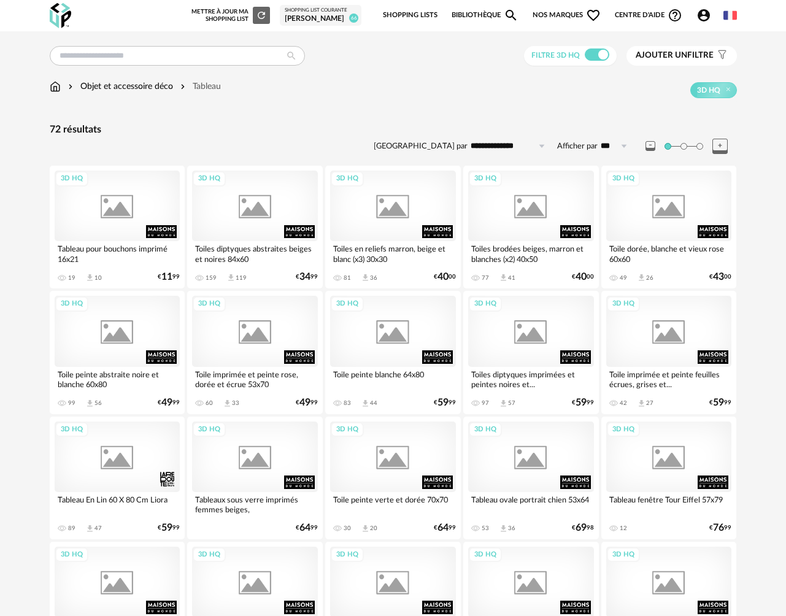
scroll to position [86, 0]
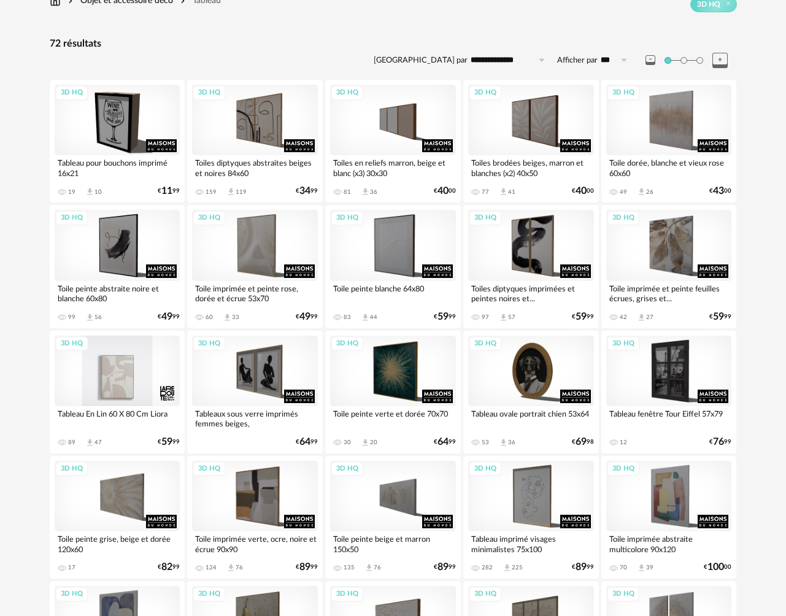
click at [117, 385] on div "3D HQ" at bounding box center [118, 371] width 126 height 71
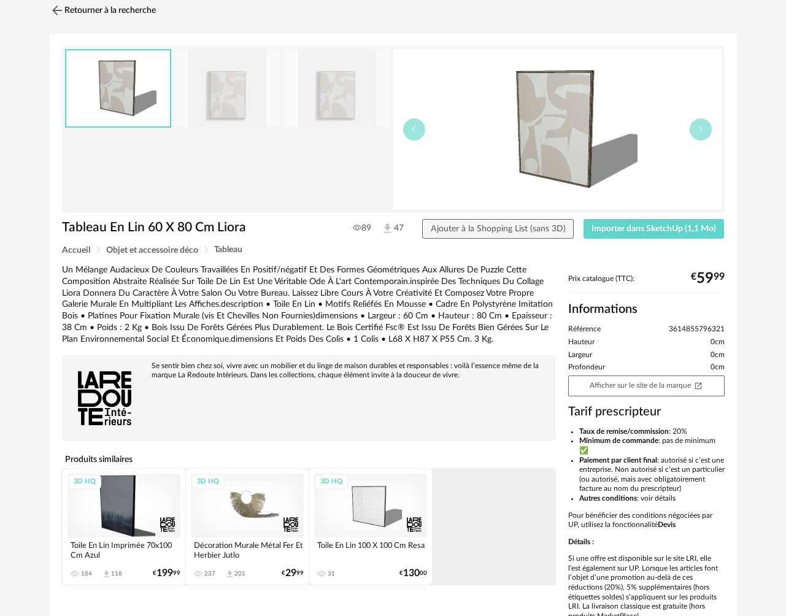
scroll to position [18, 0]
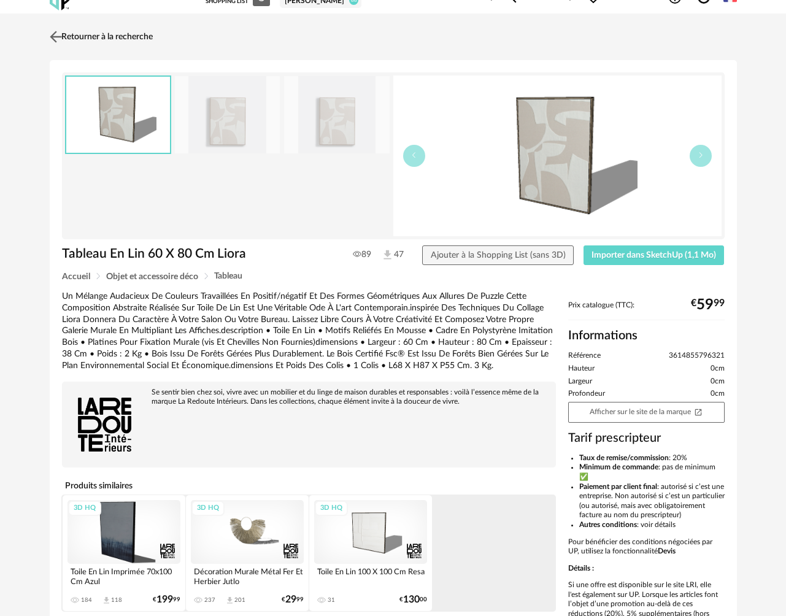
click at [60, 42] on img at bounding box center [56, 37] width 18 height 18
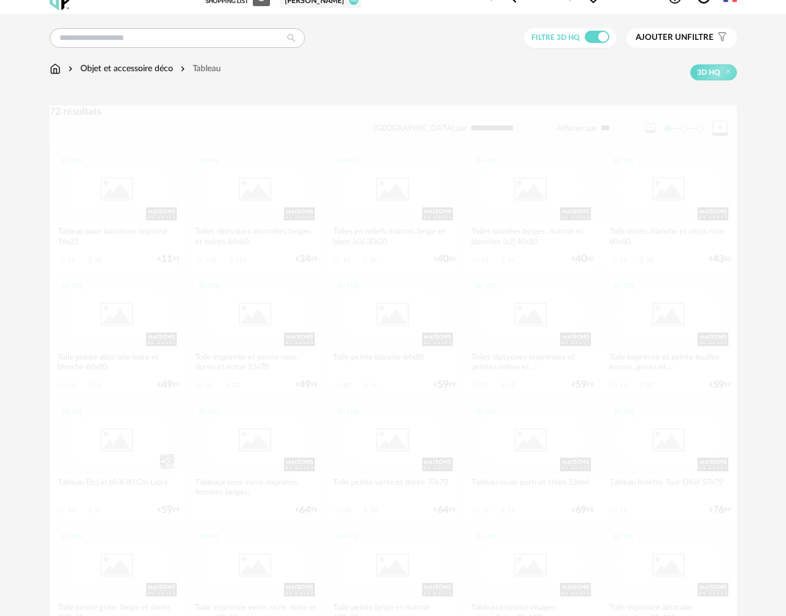
scroll to position [86, 0]
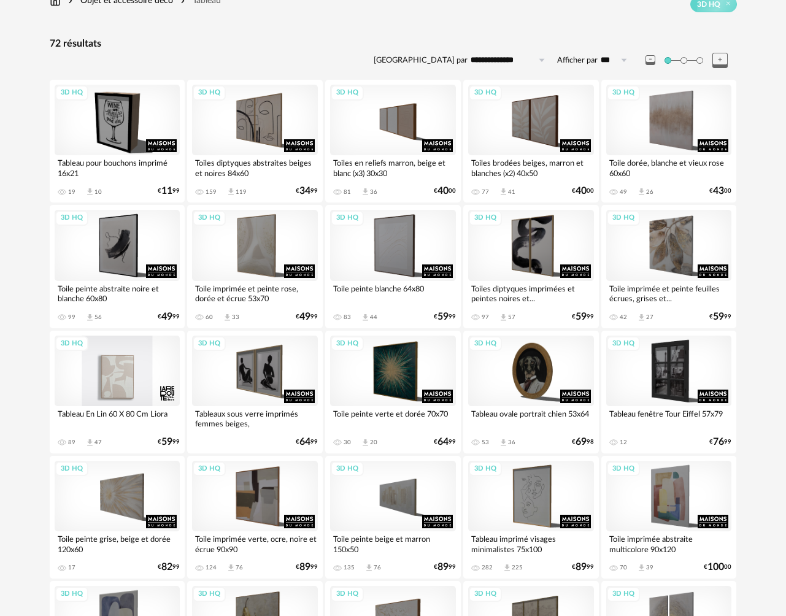
click at [123, 382] on div "3D HQ" at bounding box center [118, 371] width 126 height 71
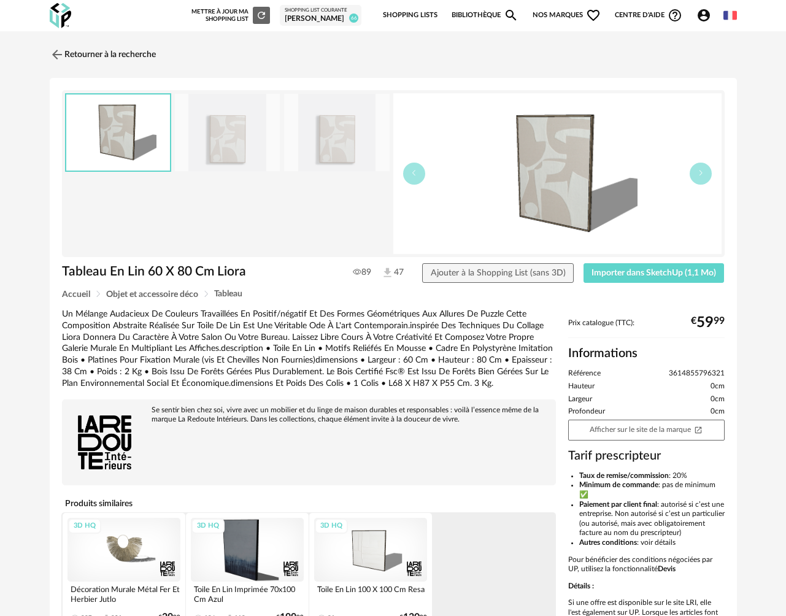
click at [325, 156] on img at bounding box center [337, 133] width 106 height 78
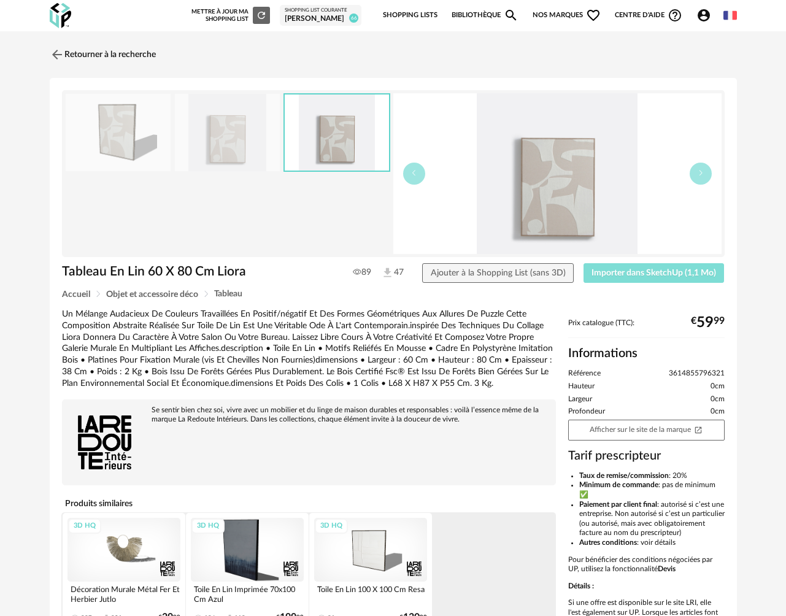
click at [635, 272] on span "Importer dans SketchUp (1,1 Mo)" at bounding box center [654, 273] width 125 height 9
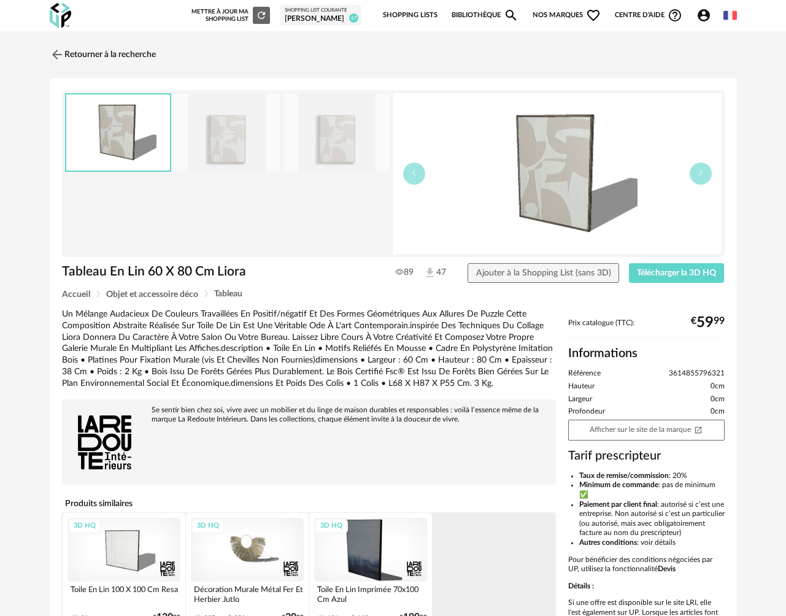
click at [311, 16] on div "[PERSON_NAME]" at bounding box center [321, 19] width 72 height 10
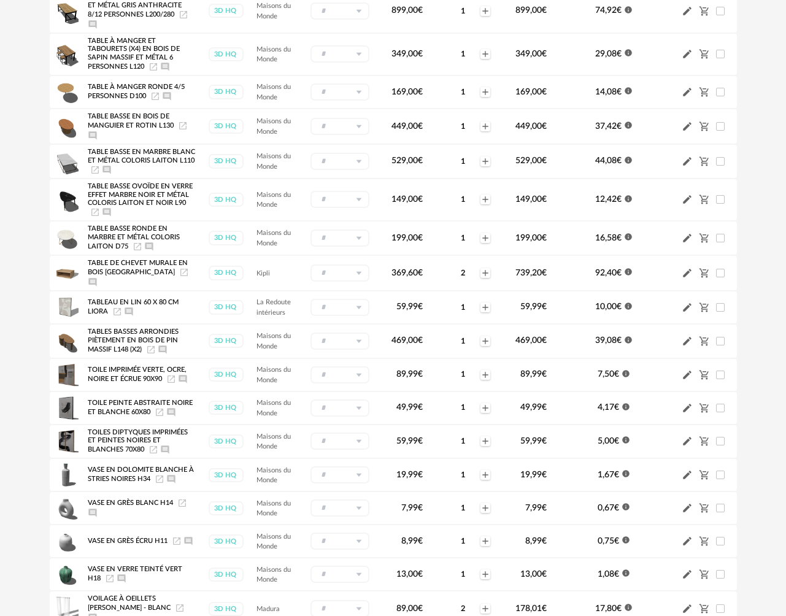
scroll to position [1421, 0]
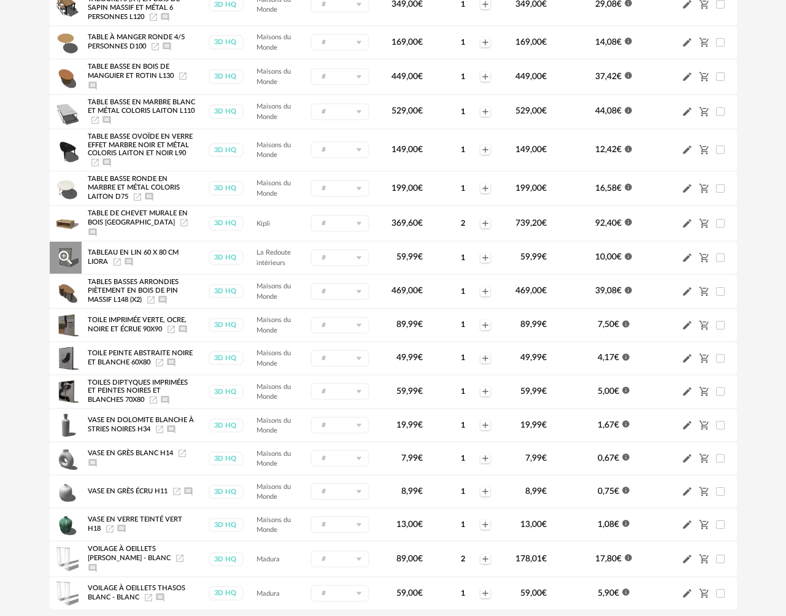
click at [115, 267] on icon "Launch icon" at bounding box center [117, 262] width 10 height 10
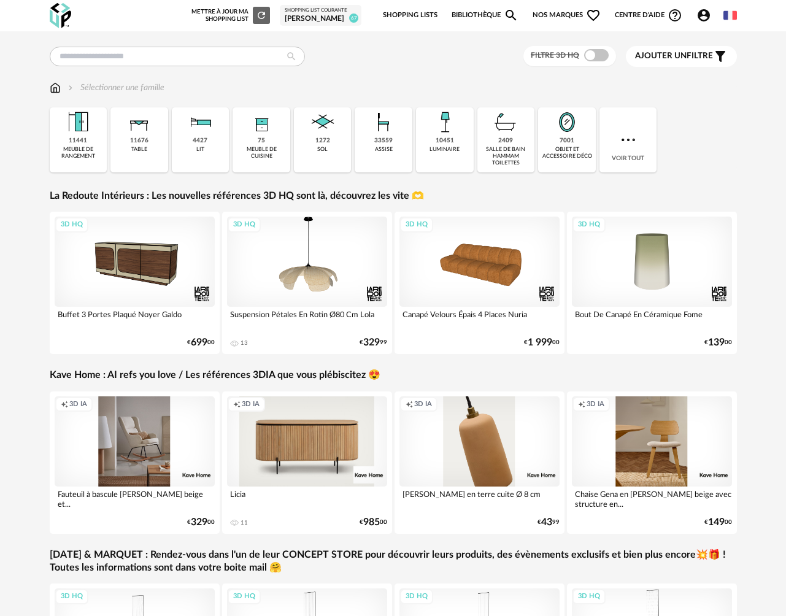
click at [318, 16] on div "[PERSON_NAME]" at bounding box center [321, 19] width 72 height 10
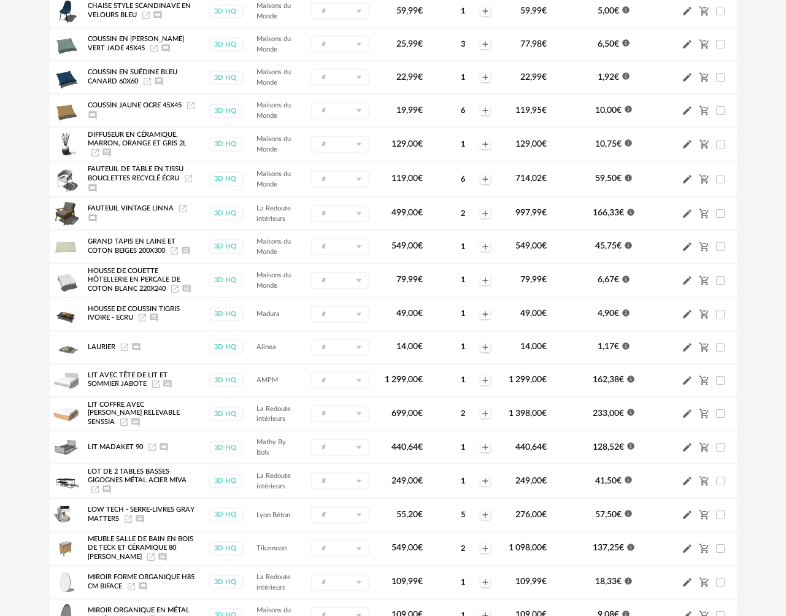
scroll to position [528, 0]
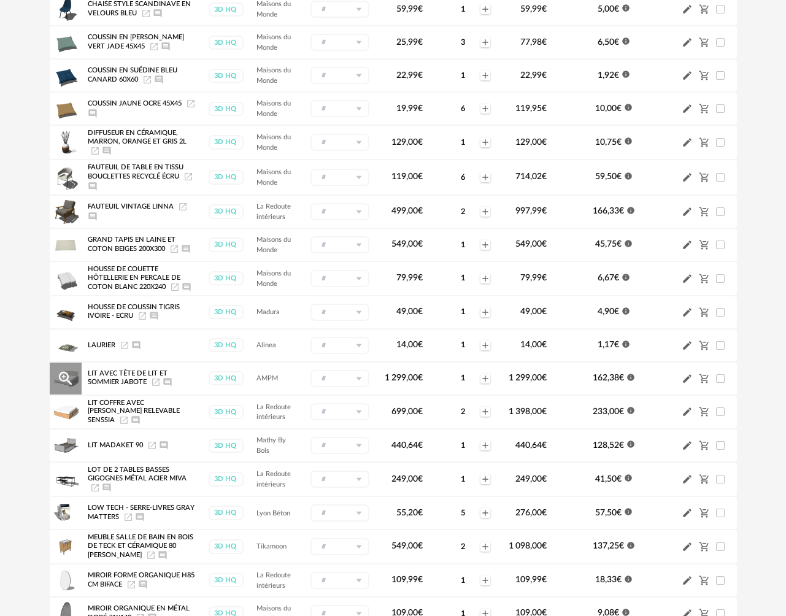
click at [155, 387] on icon "Launch icon" at bounding box center [156, 382] width 10 height 10
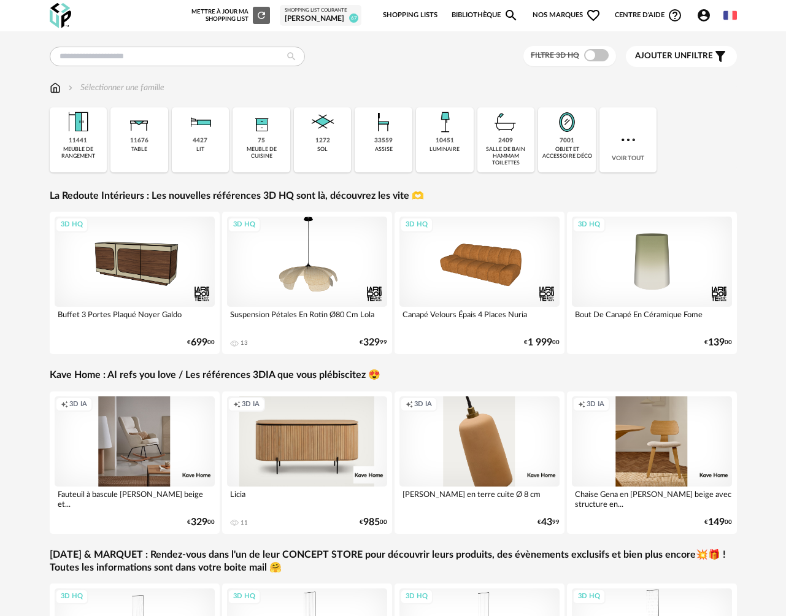
click at [315, 22] on div "[PERSON_NAME]" at bounding box center [321, 19] width 72 height 10
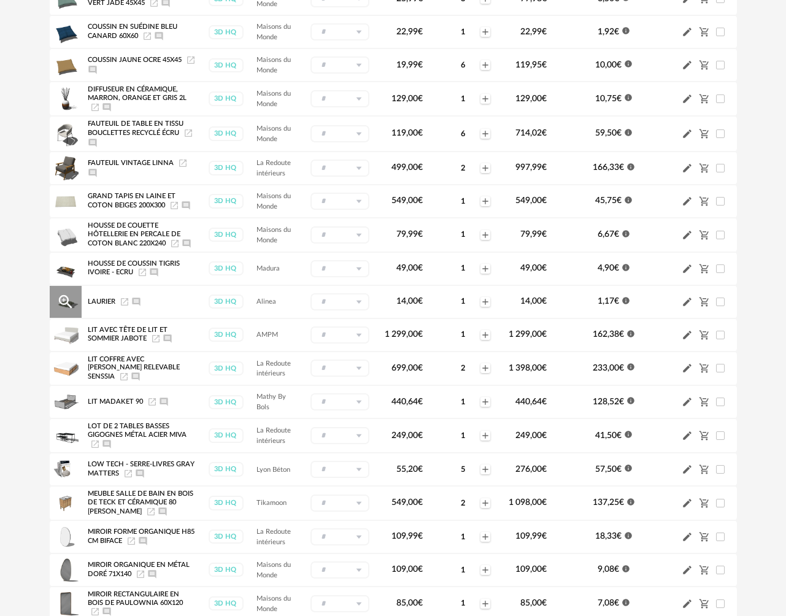
scroll to position [564, 0]
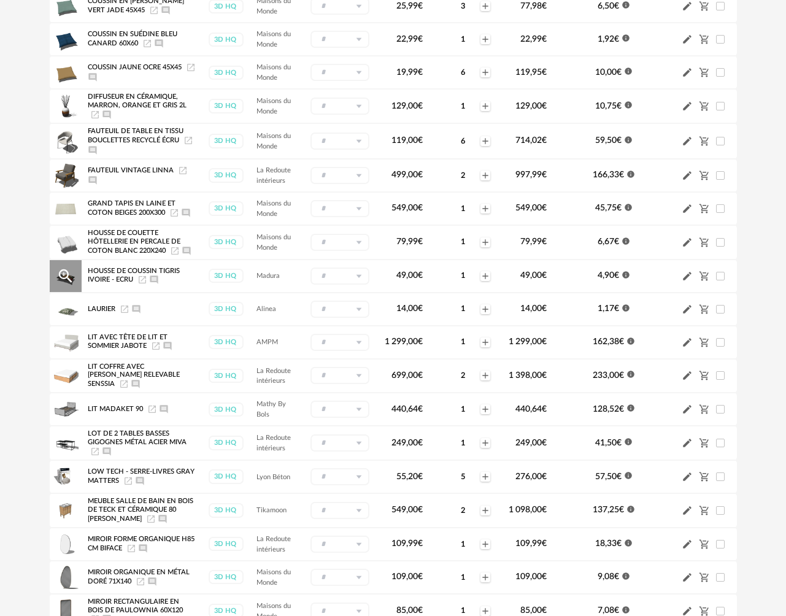
click at [145, 285] on icon "Launch icon" at bounding box center [142, 280] width 10 height 10
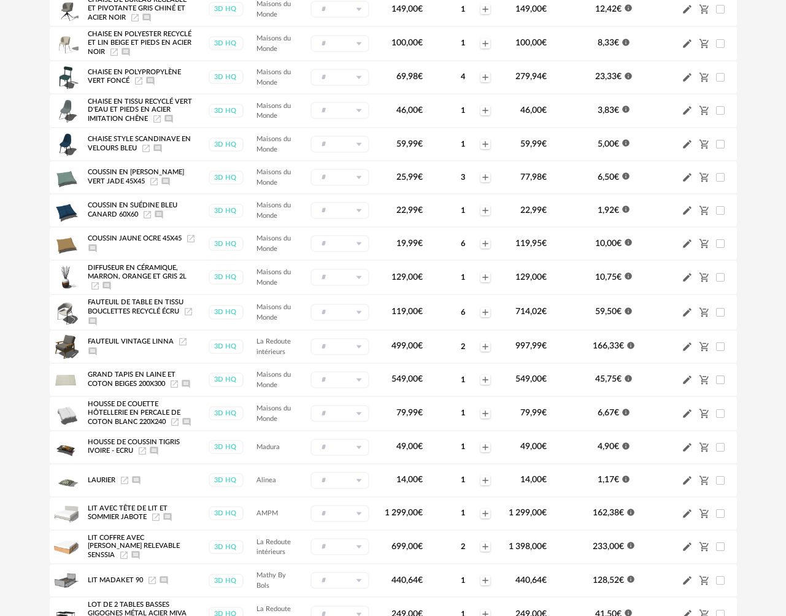
scroll to position [381, 0]
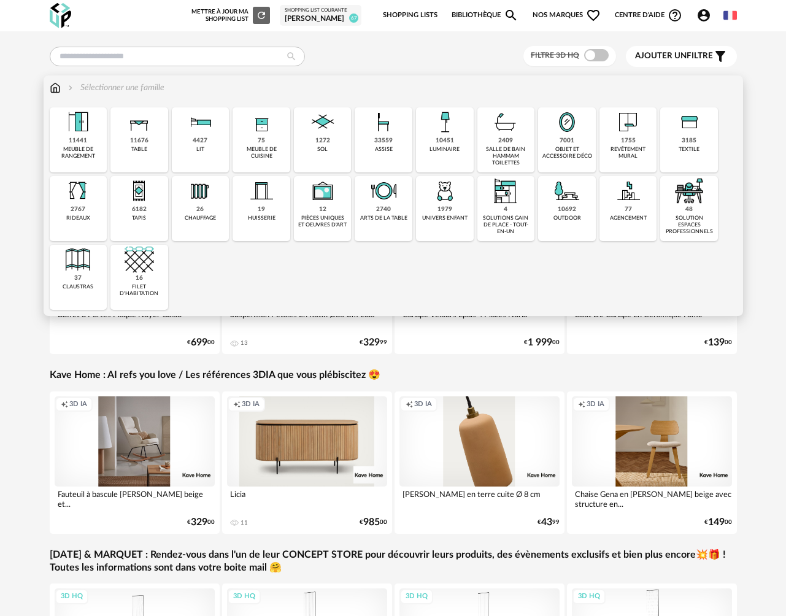
click at [455, 147] on div "luminaire" at bounding box center [445, 149] width 30 height 7
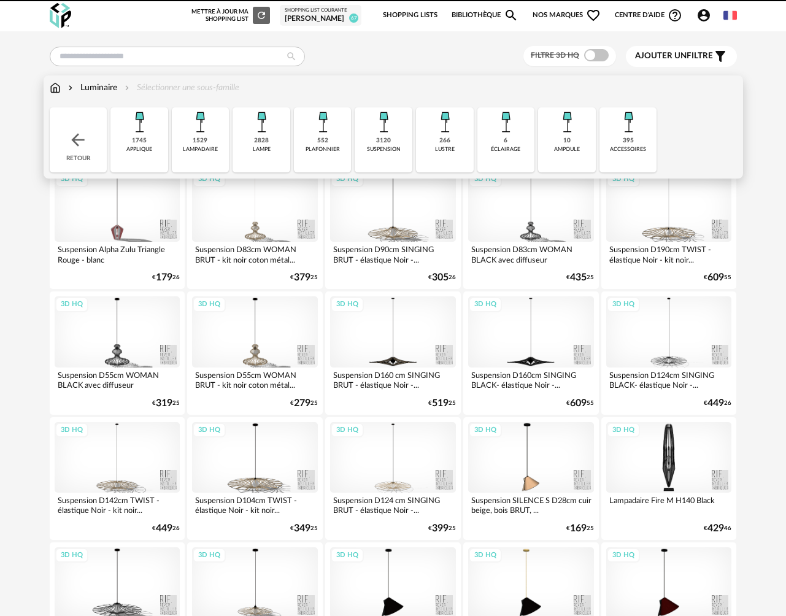
click at [382, 144] on div "3120" at bounding box center [383, 141] width 15 height 8
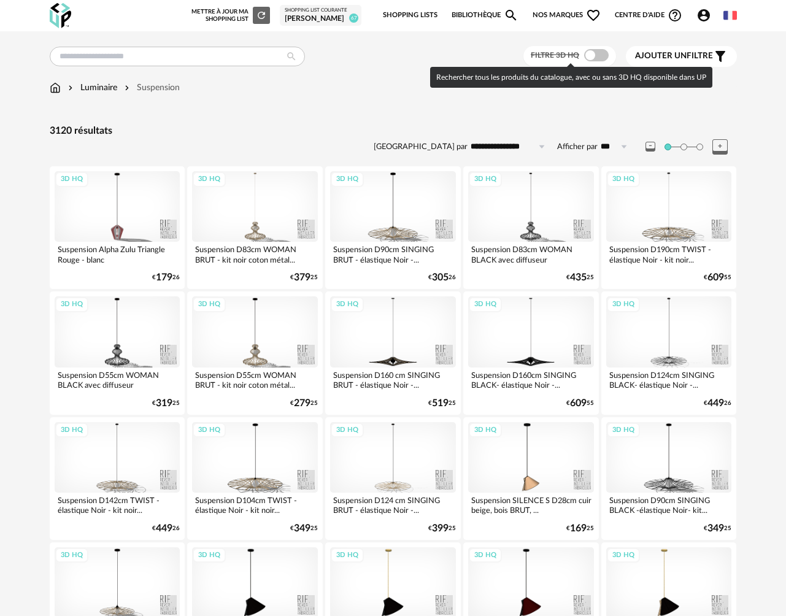
click at [592, 52] on span at bounding box center [596, 55] width 25 height 12
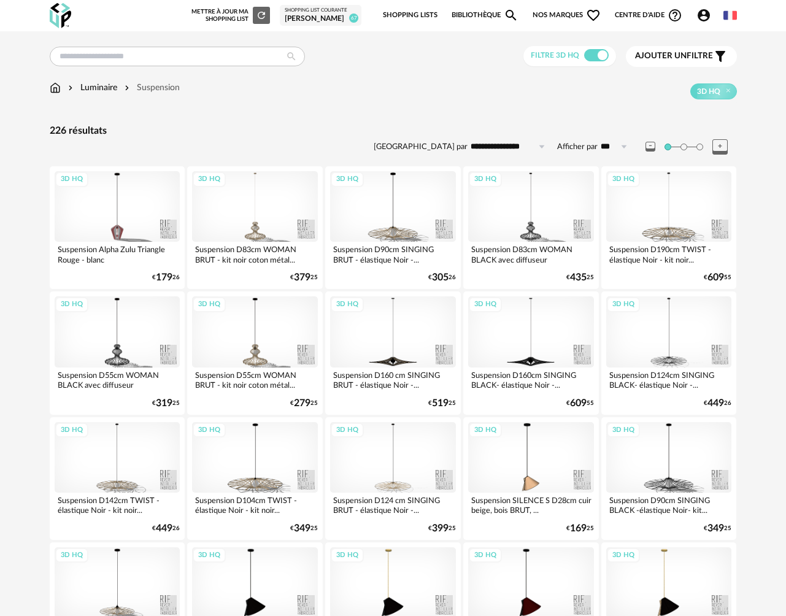
click at [489, 146] on input "**********" at bounding box center [510, 147] width 85 height 20
click at [510, 202] on span "Prix croissant" at bounding box center [510, 200] width 59 height 10
type input "**********"
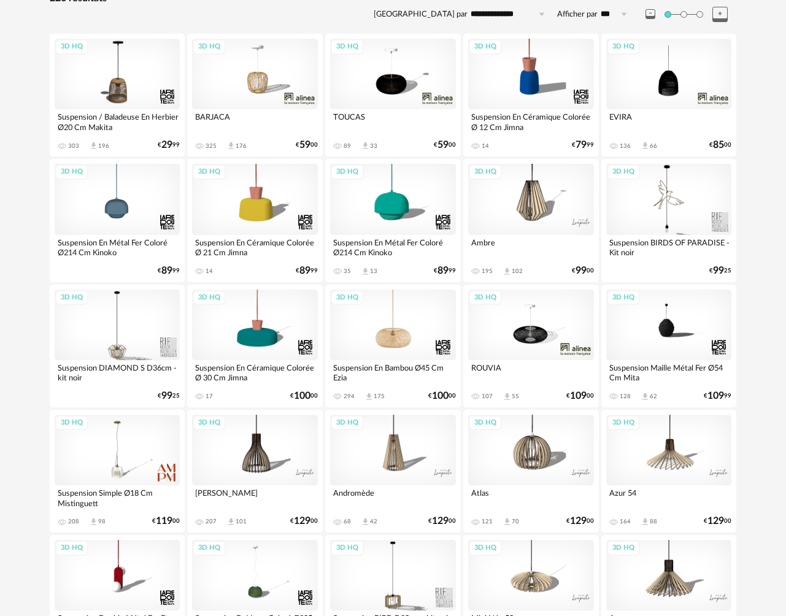
scroll to position [124, 0]
